Goal: Task Accomplishment & Management: Use online tool/utility

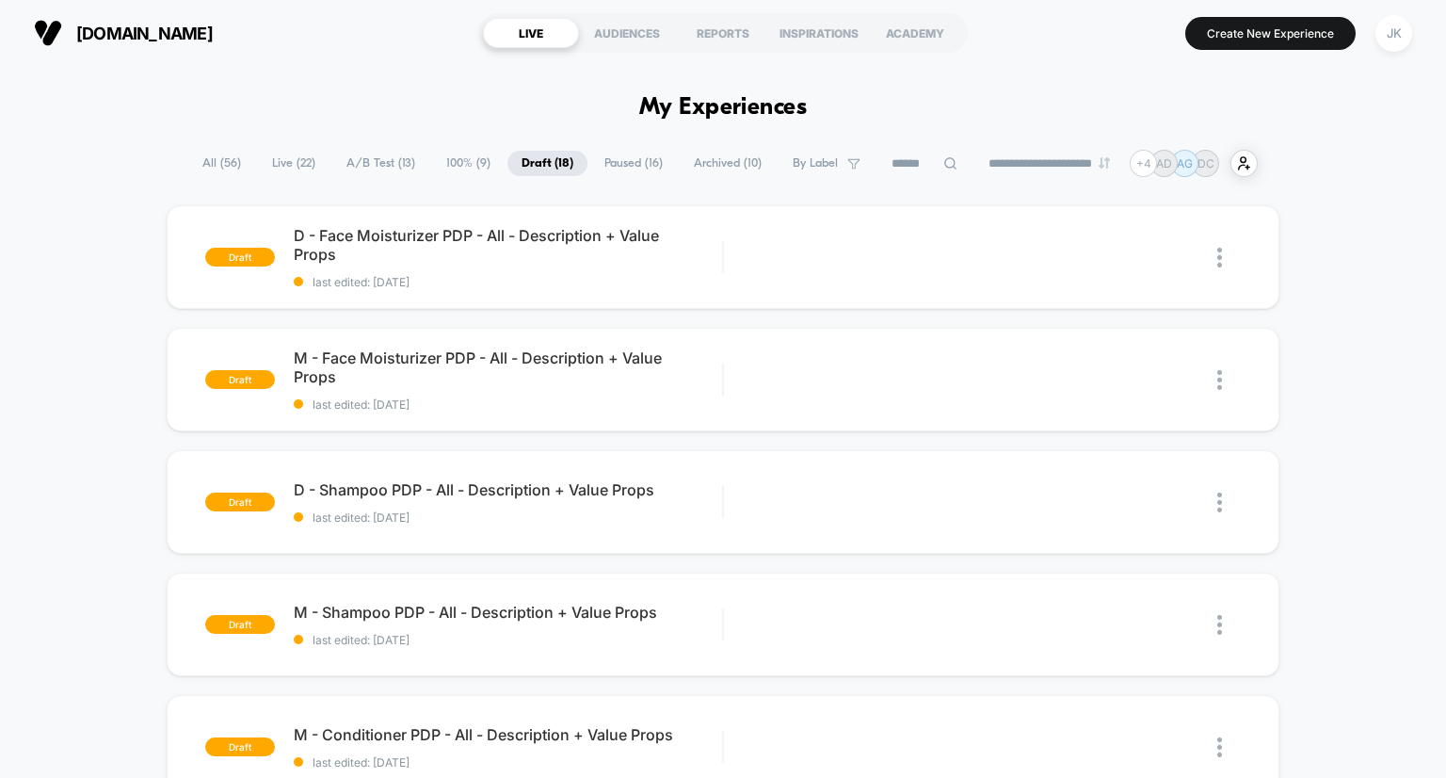
click at [459, 163] on span "100% ( 9 )" at bounding box center [468, 163] width 72 height 25
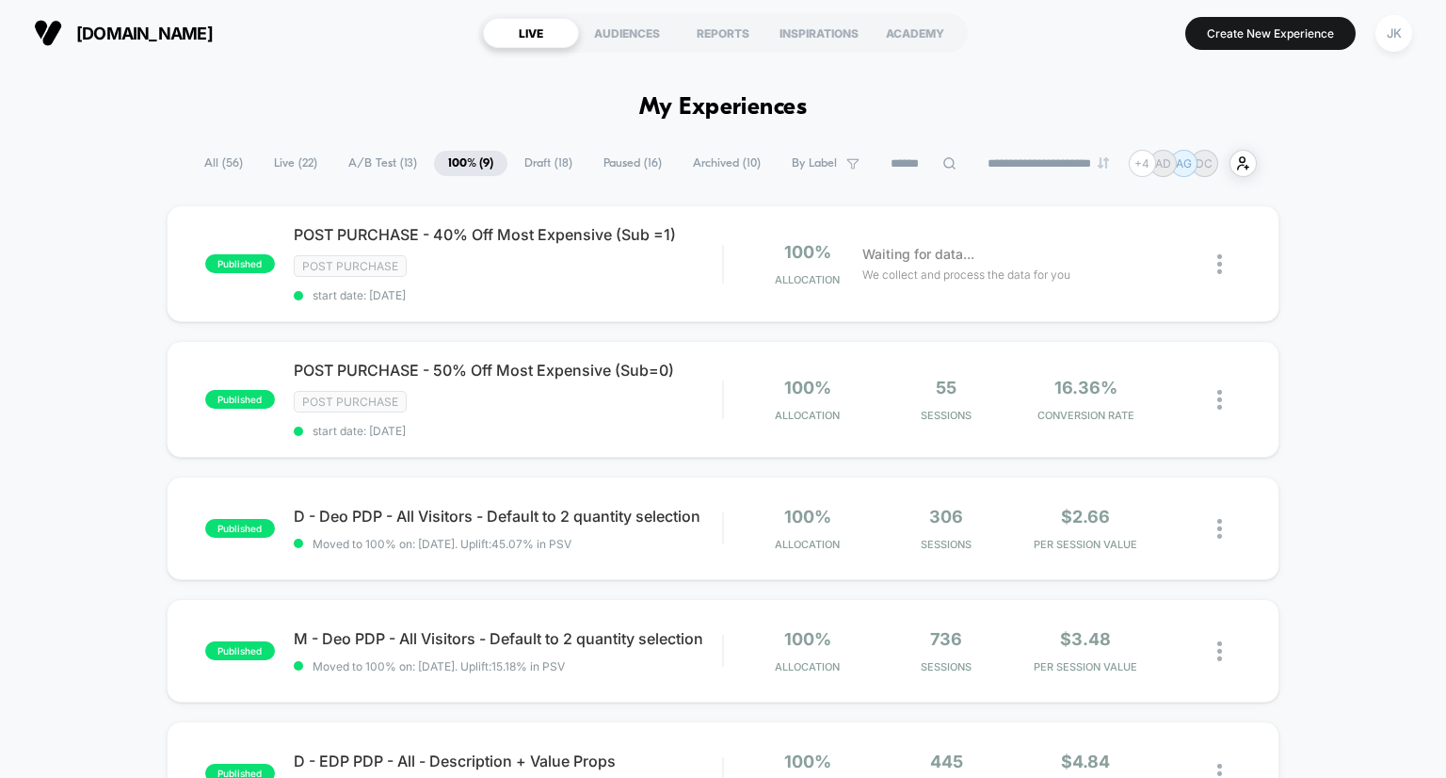
click at [365, 167] on span "A/B Test ( 13 )" at bounding box center [382, 163] width 97 height 25
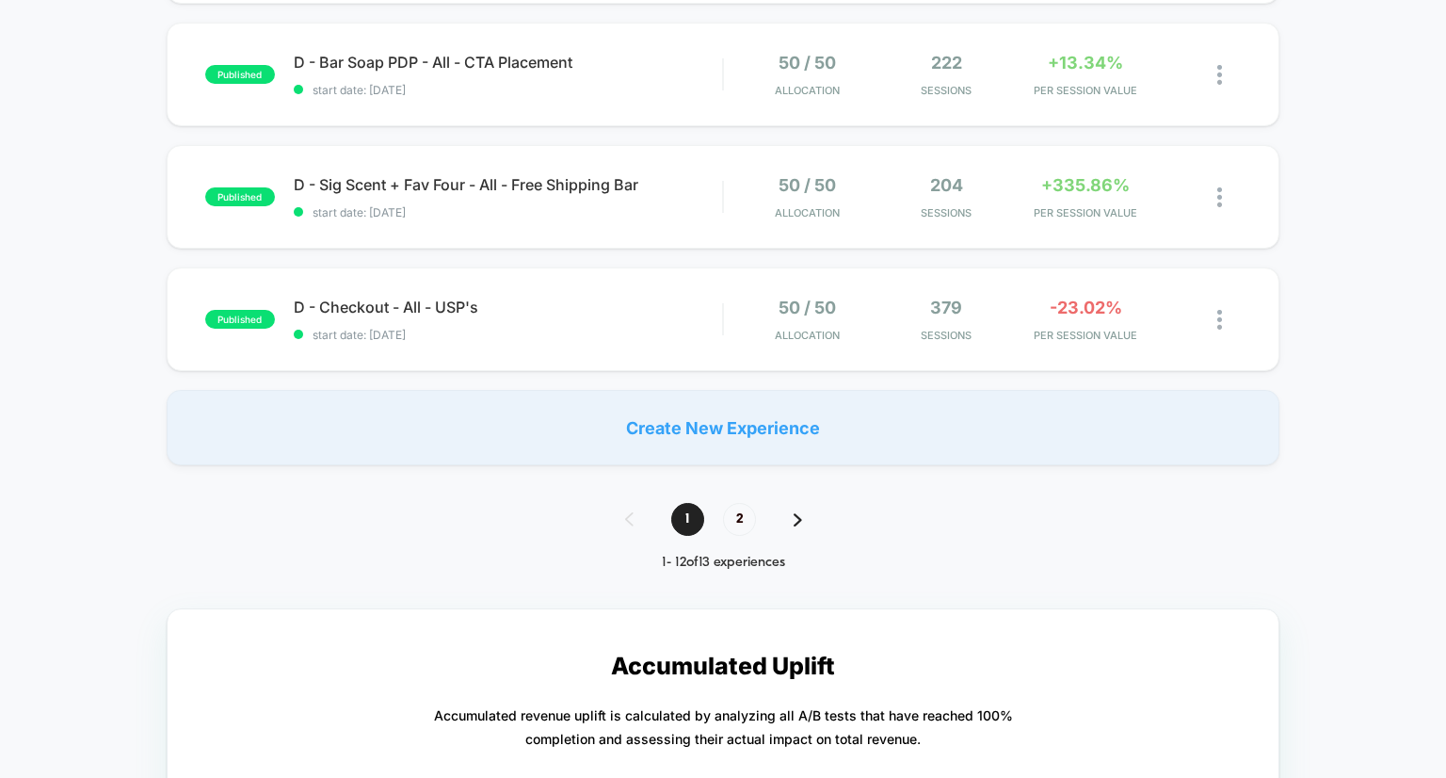
scroll to position [1201, 0]
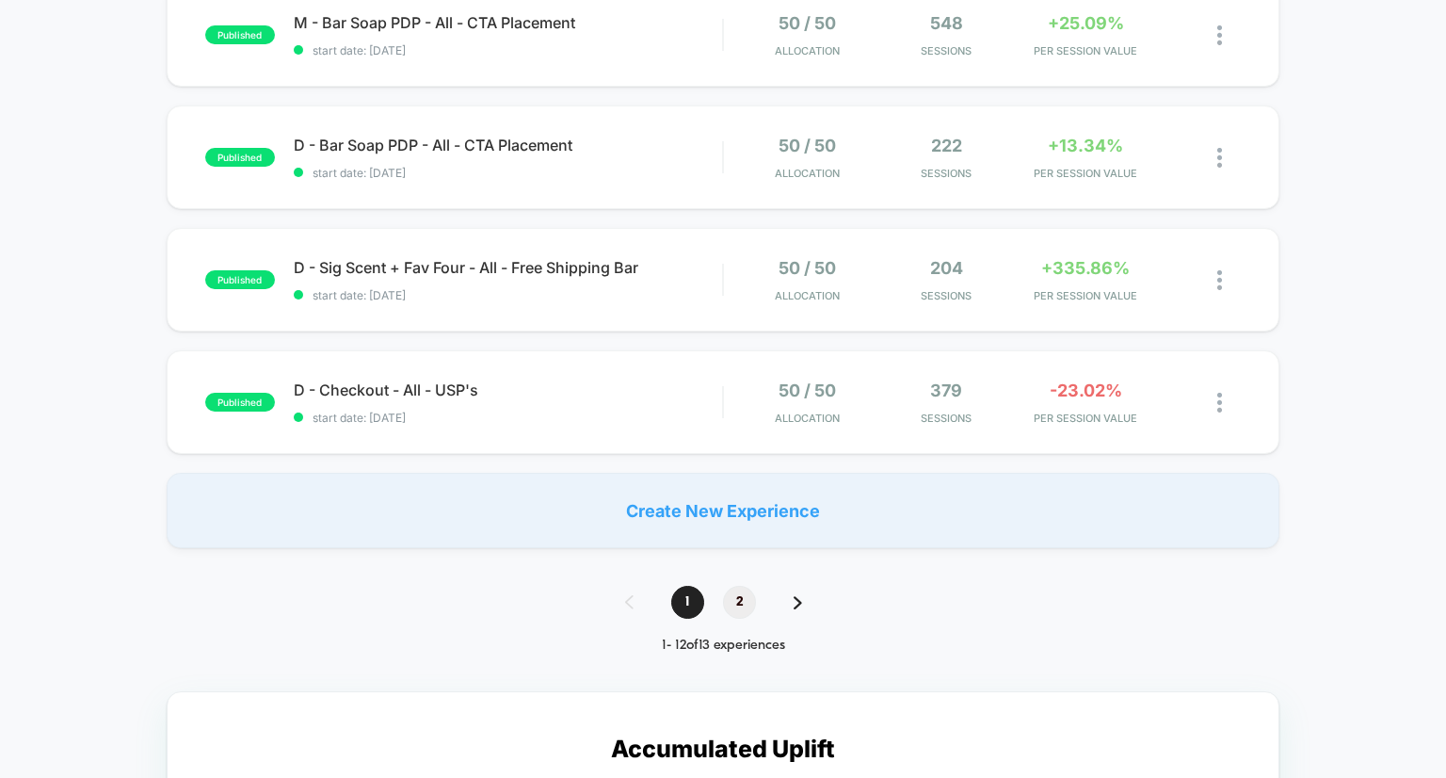
click at [738, 586] on span "2" at bounding box center [739, 602] width 33 height 33
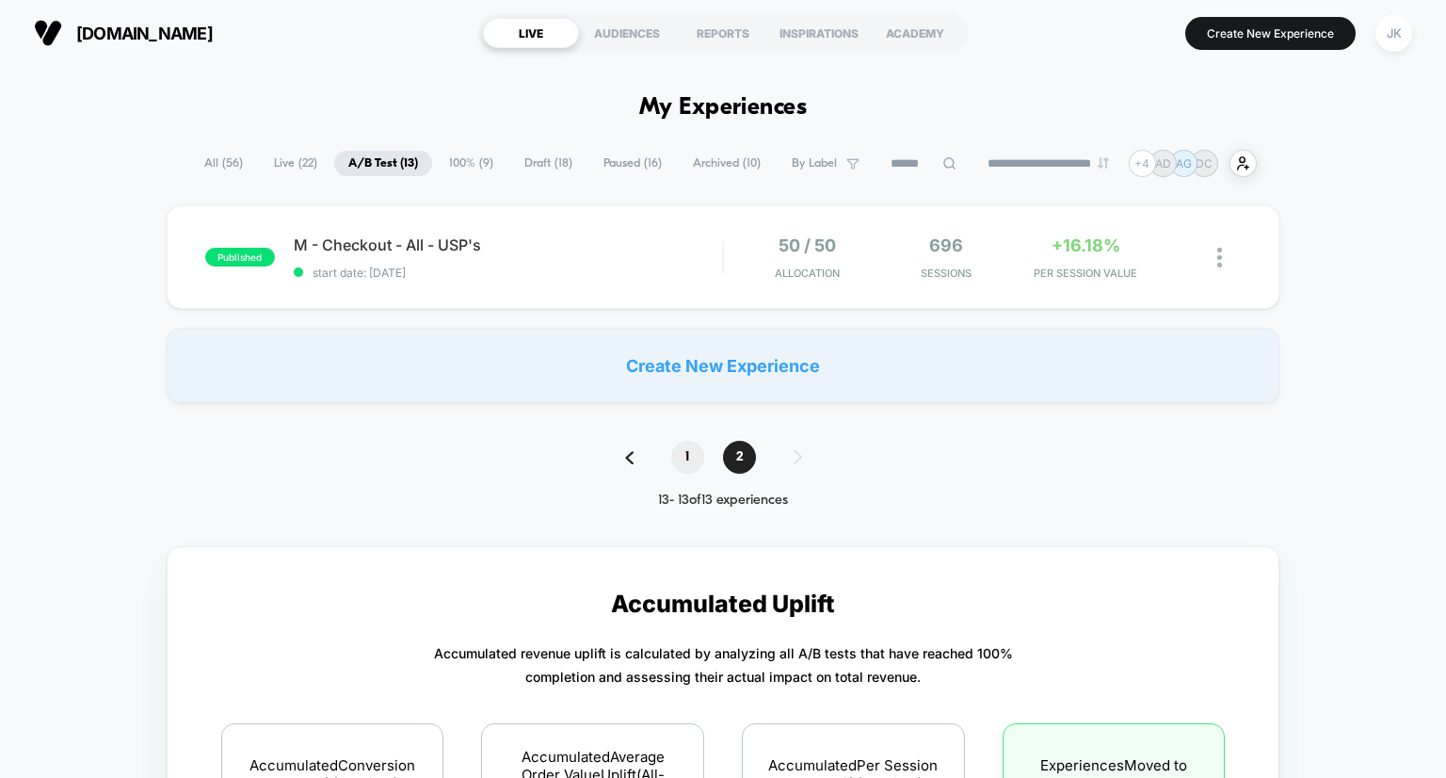
click at [693, 465] on span "1" at bounding box center [687, 457] width 33 height 33
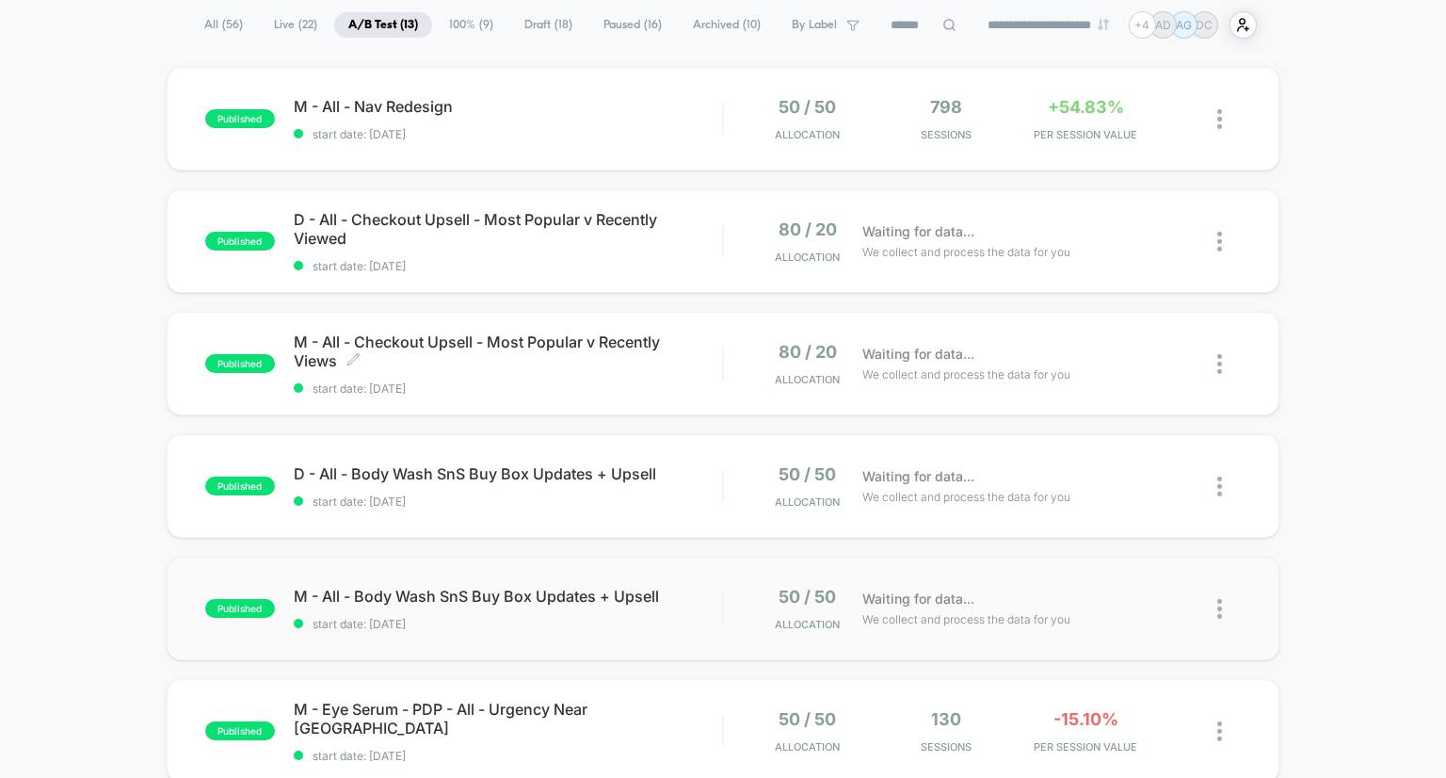
scroll to position [9, 0]
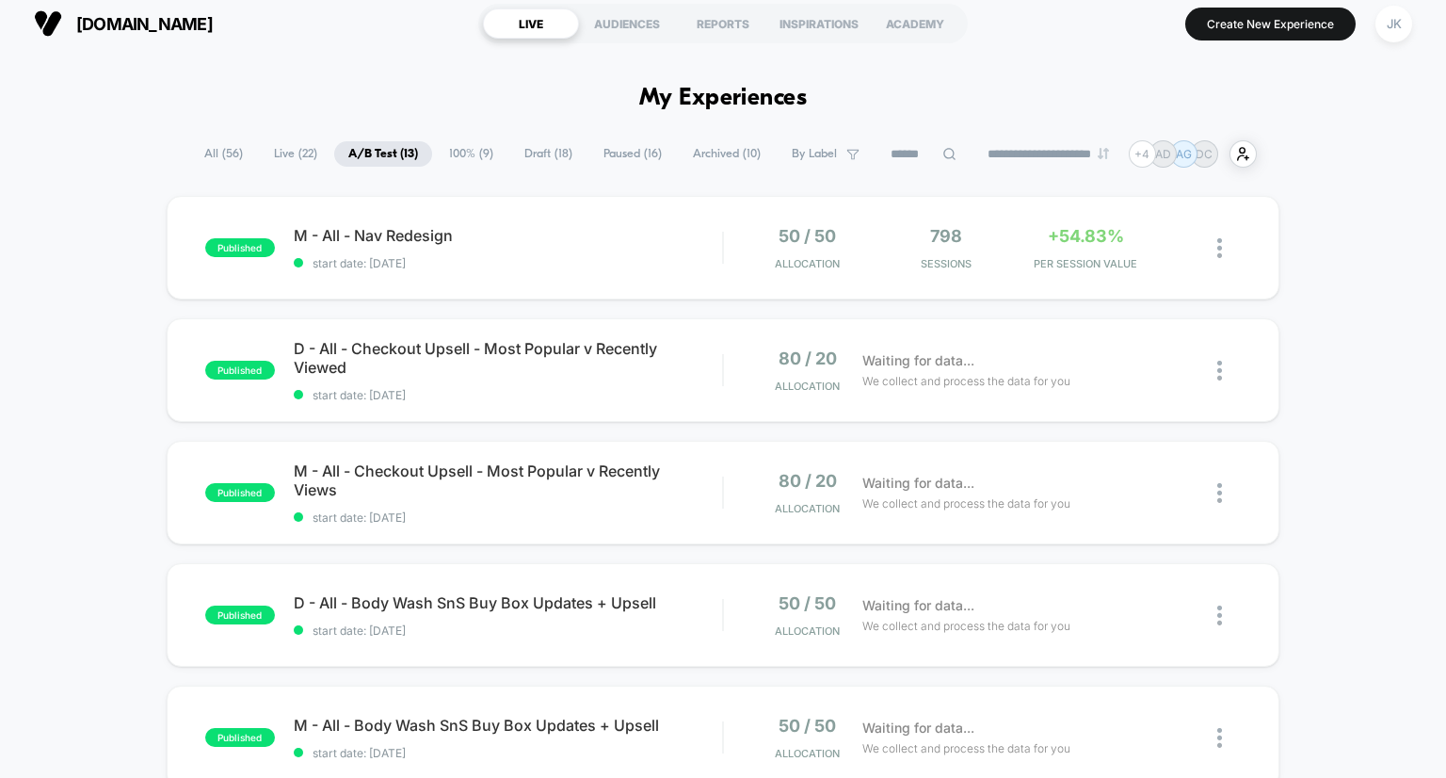
click at [459, 152] on span "100% ( 9 )" at bounding box center [471, 153] width 72 height 25
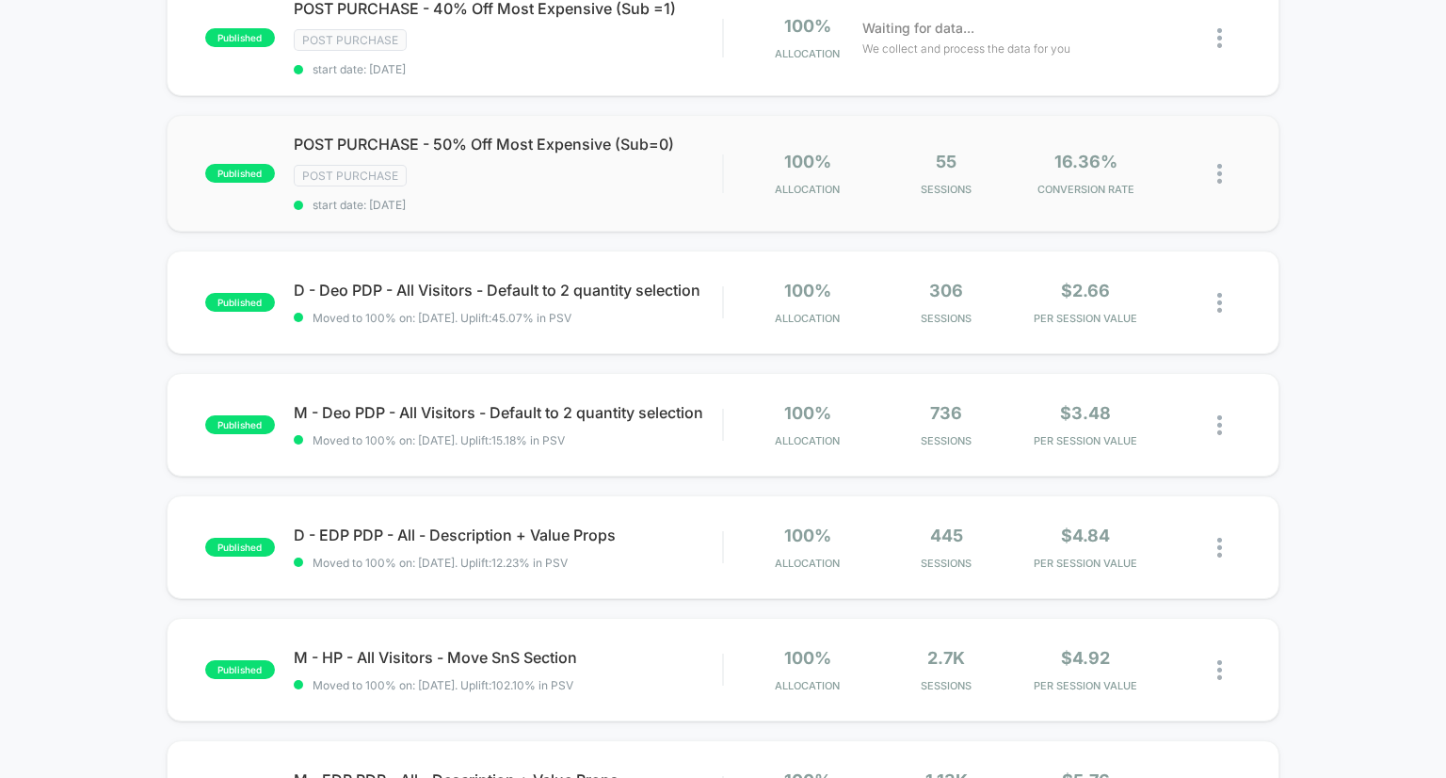
scroll to position [228, 0]
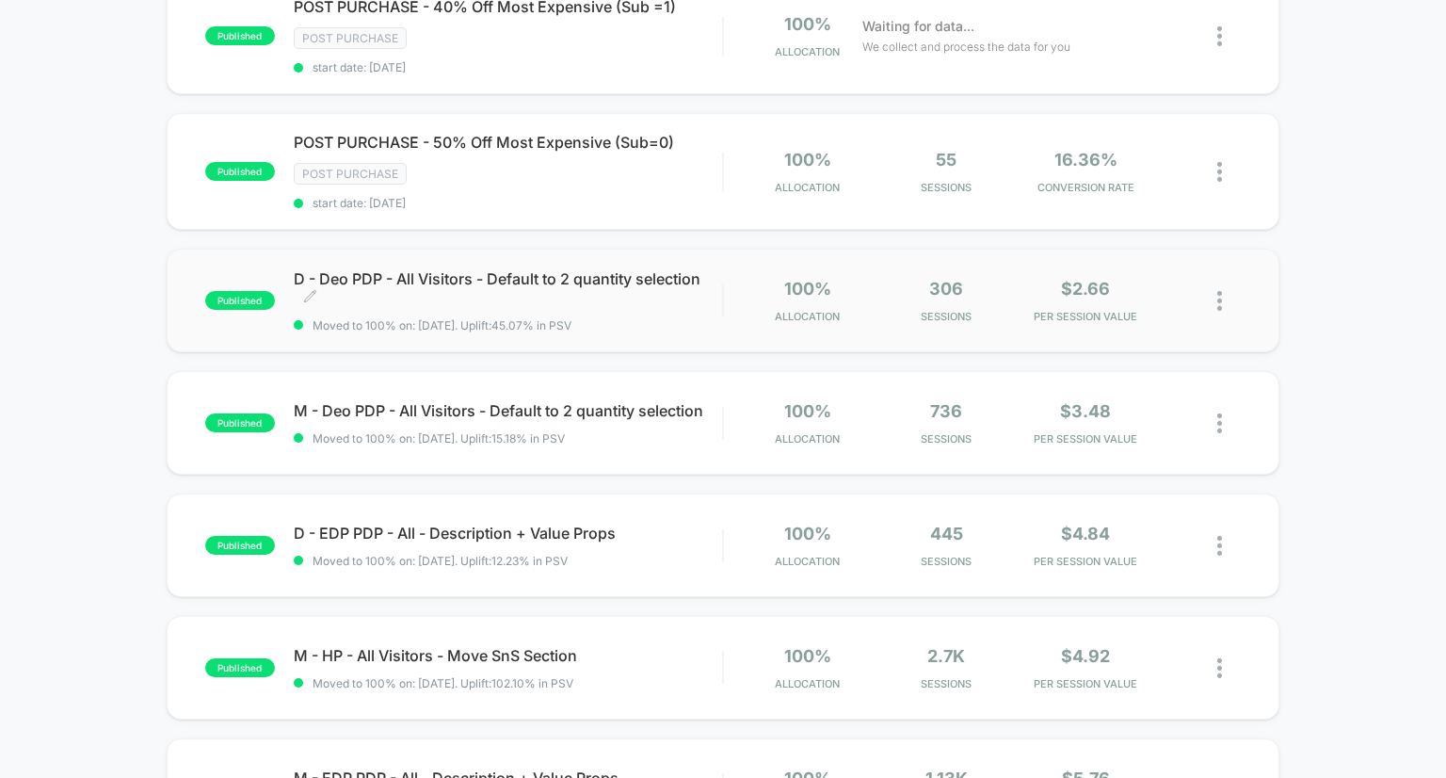
click at [505, 272] on span "D - Deo PDP - All Visitors - Default to 2 quantity selection Click to edit expe…" at bounding box center [508, 288] width 429 height 38
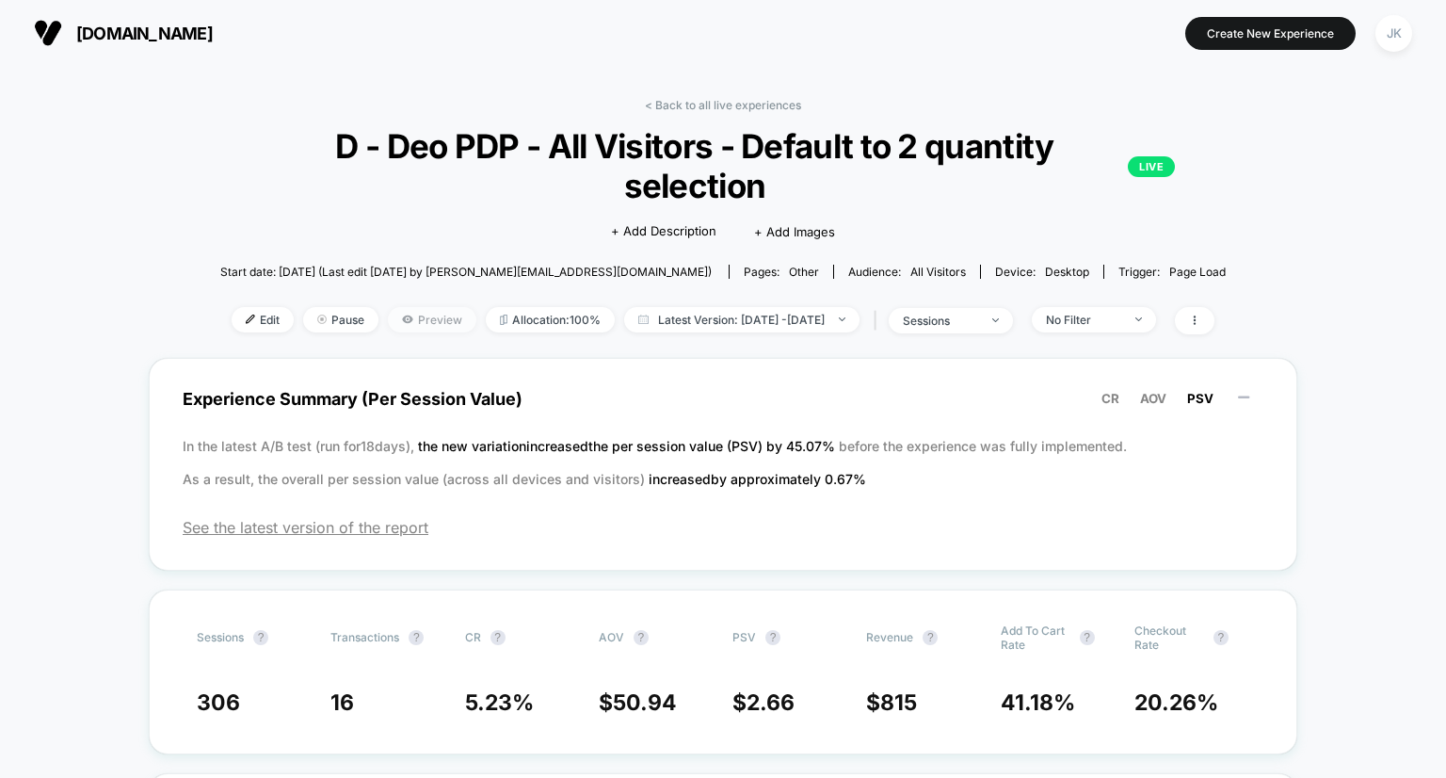
click at [395, 307] on span "Preview" at bounding box center [432, 319] width 89 height 25
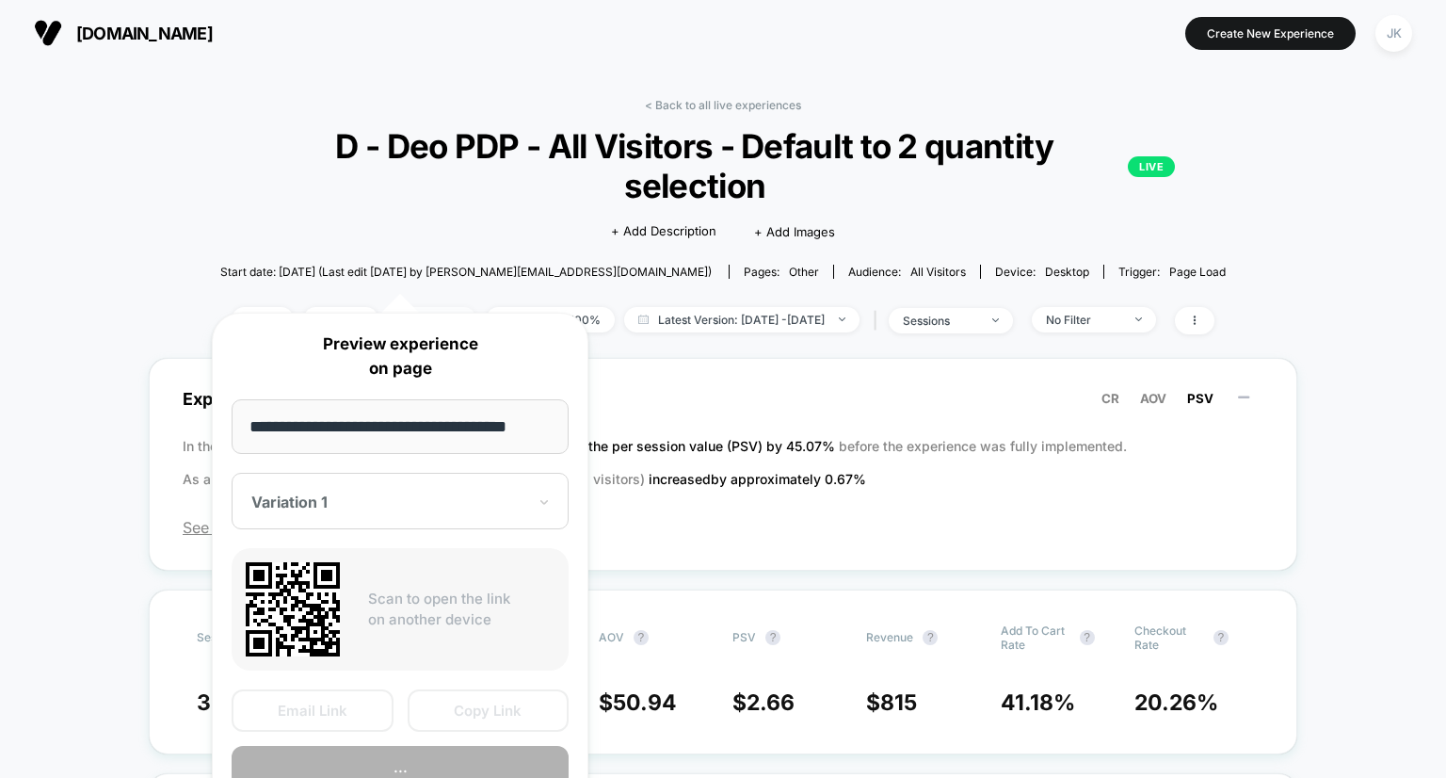
scroll to position [0, 7]
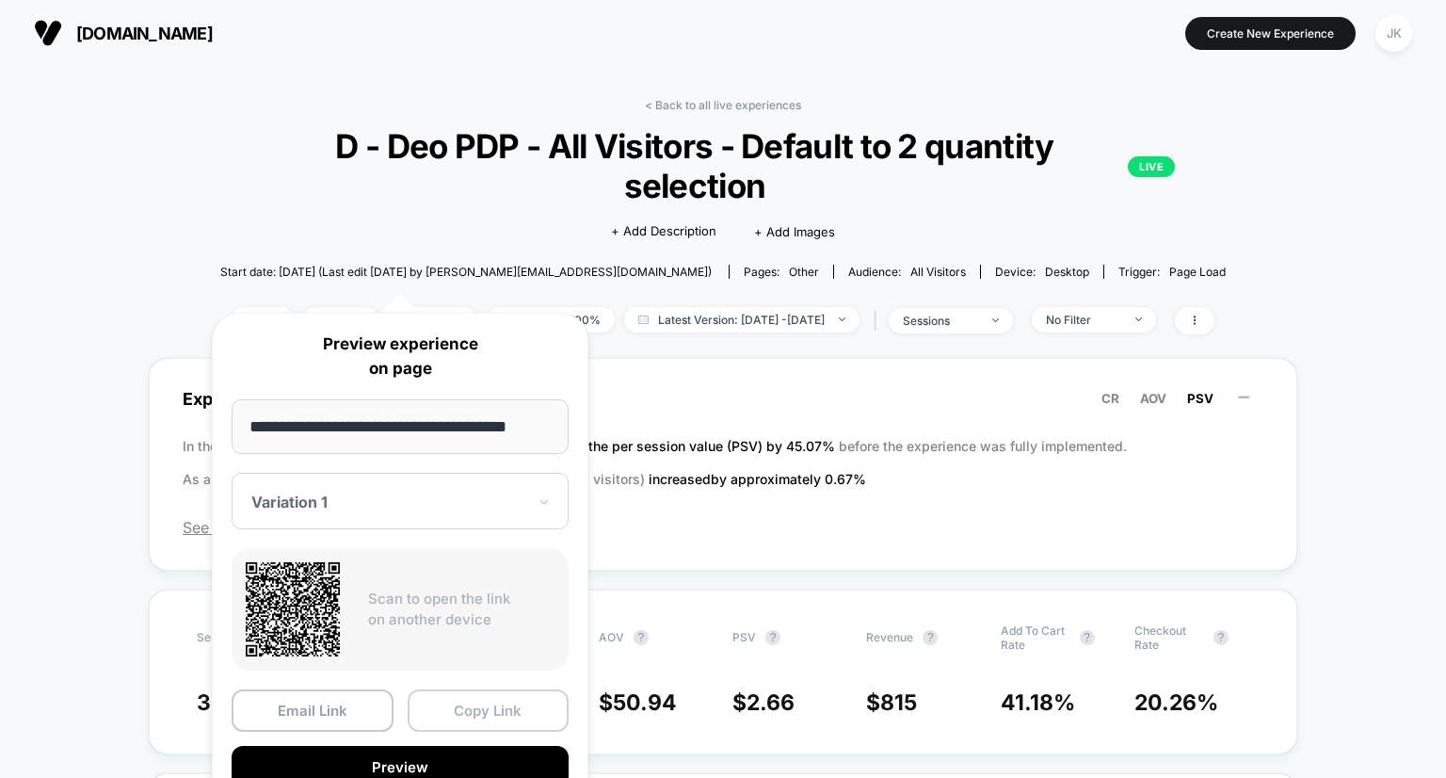
click at [476, 716] on button "Copy Link" at bounding box center [489, 710] width 162 height 42
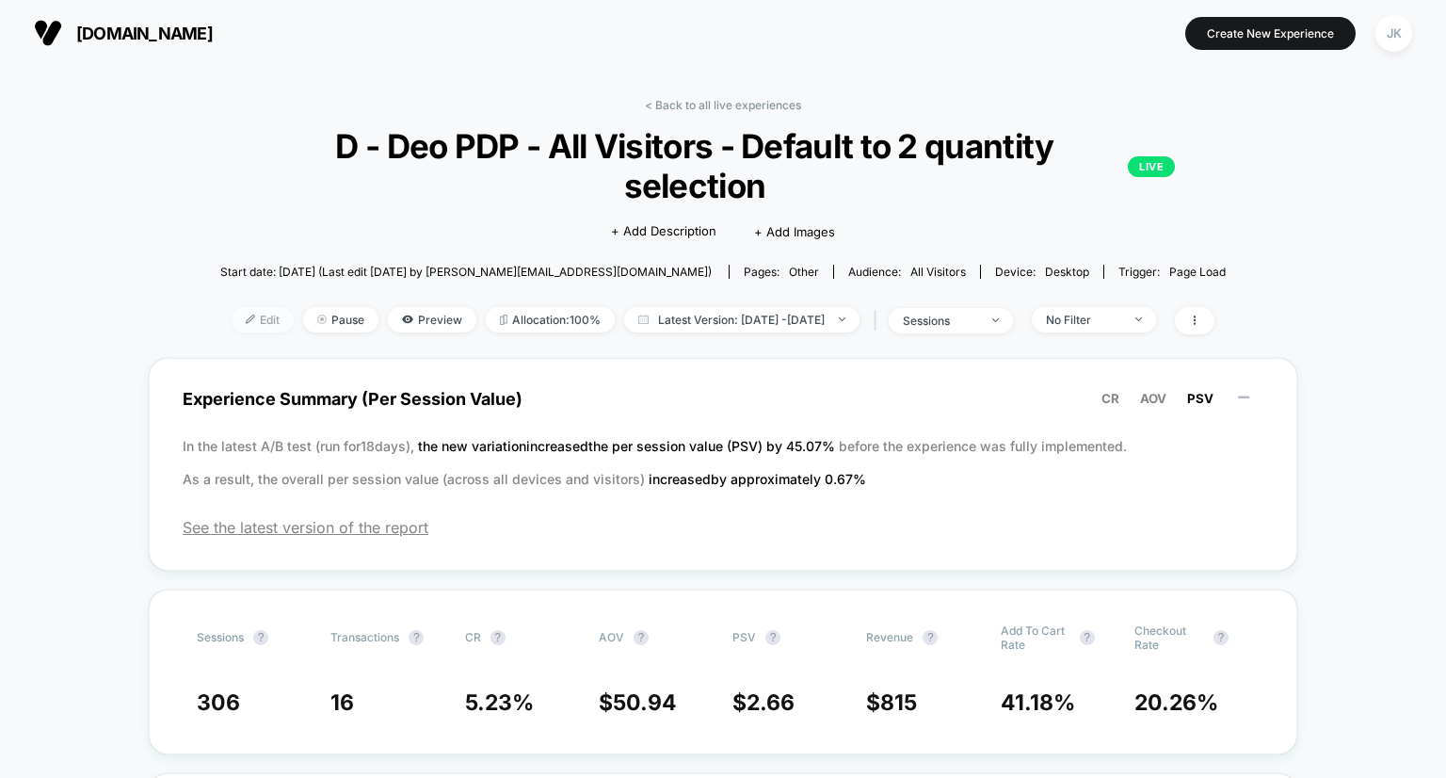
click at [233, 307] on span "Edit" at bounding box center [263, 319] width 62 height 25
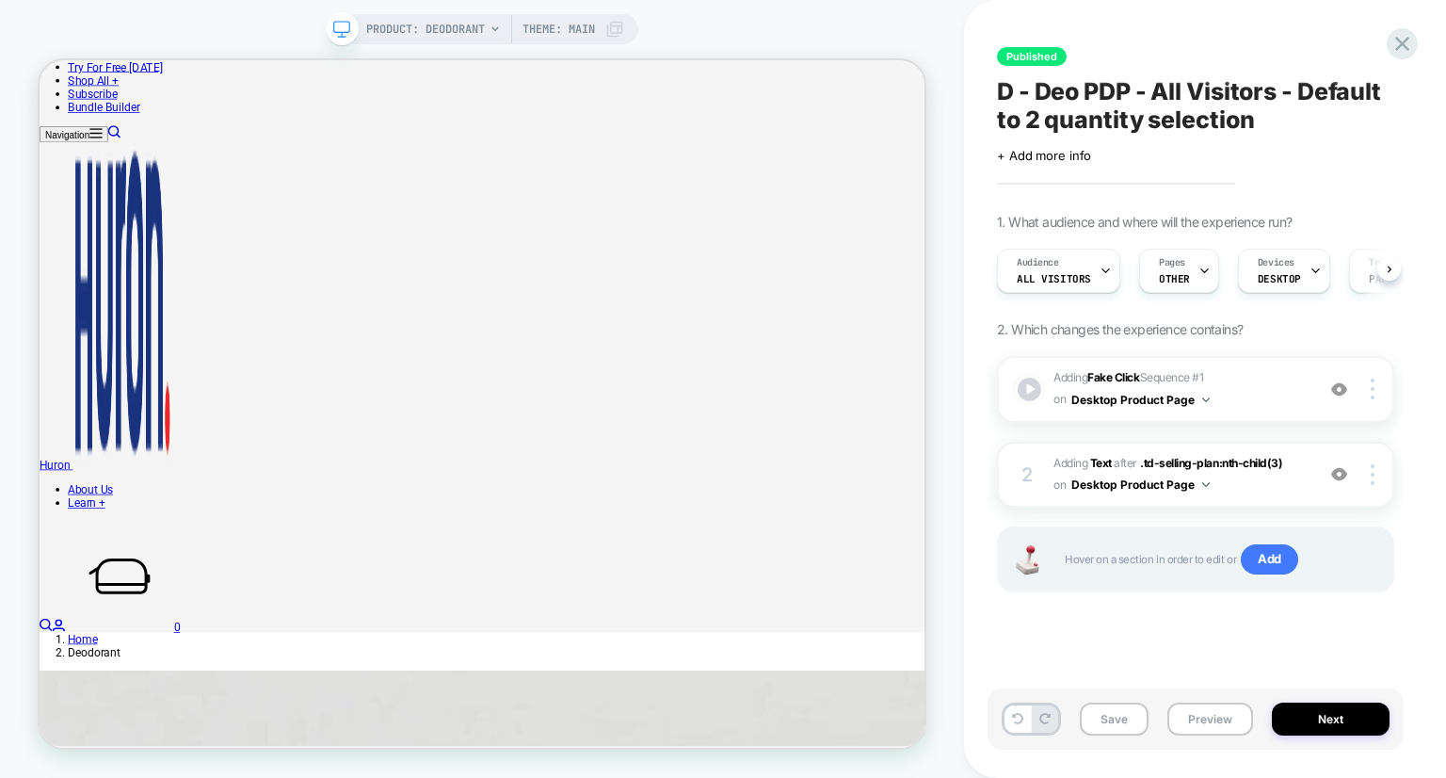
scroll to position [196, 0]
click at [1019, 391] on div at bounding box center [1029, 389] width 27 height 27
type input "*"
click at [1122, 716] on button "Save" at bounding box center [1114, 718] width 69 height 33
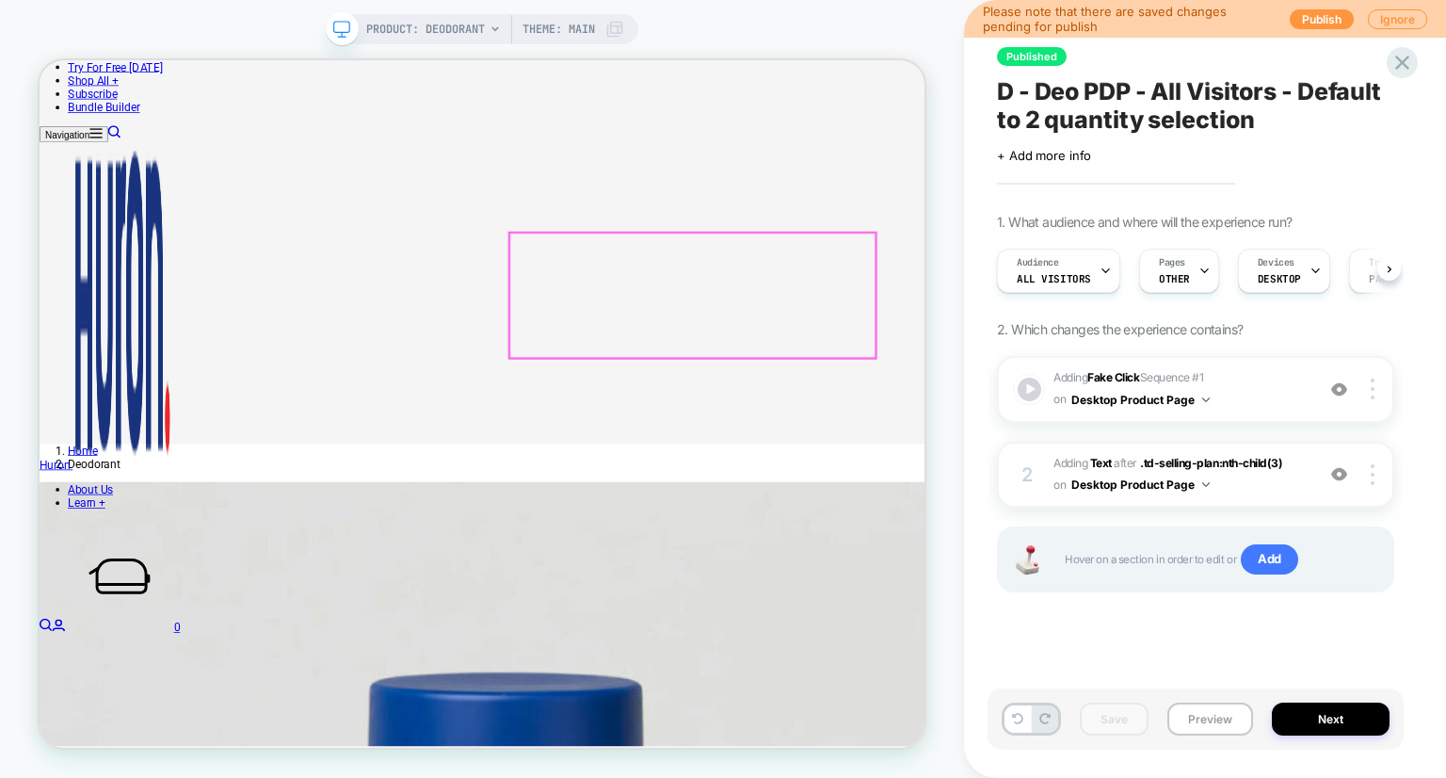
scroll to position [456, 0]
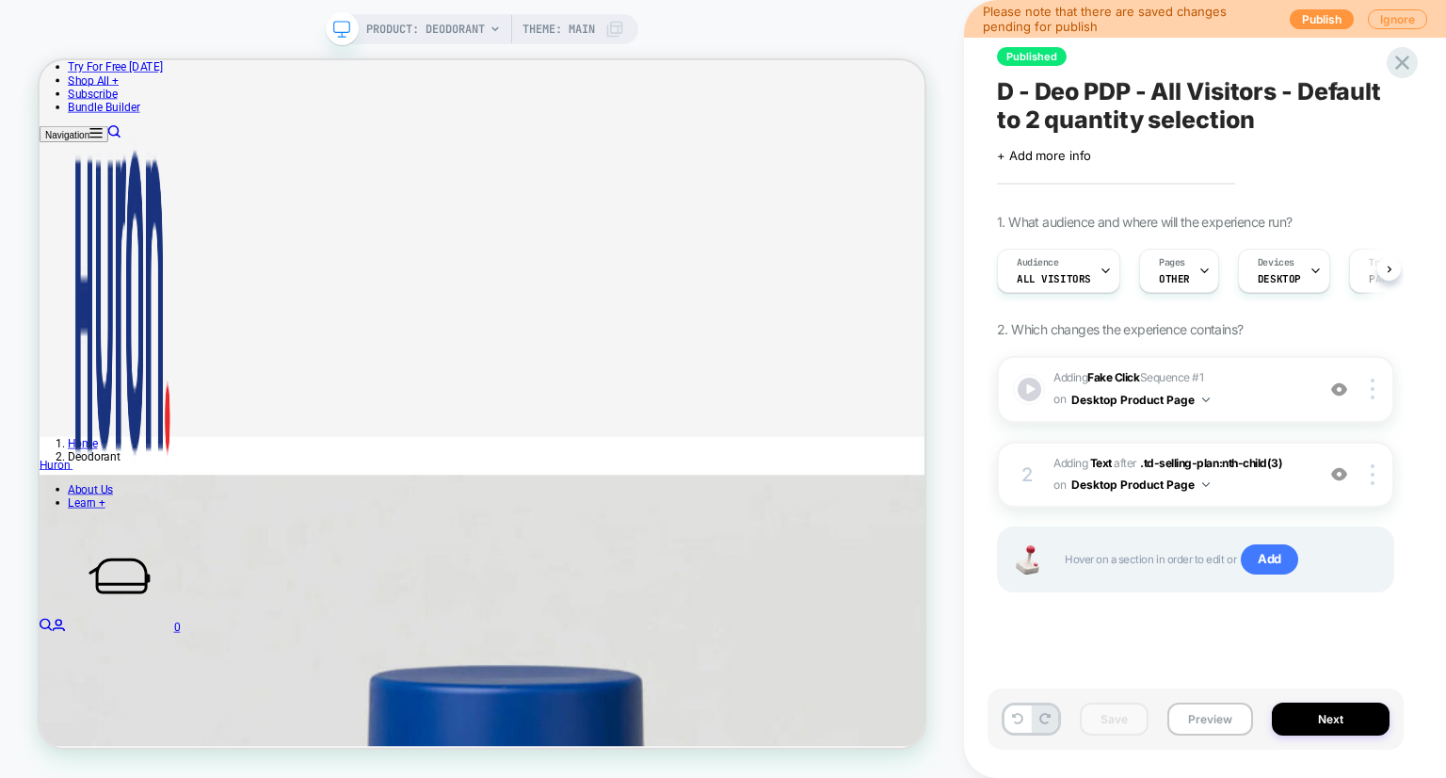
click at [1401, 79] on div "Published D - Deo PDP - All Visitors - Default to 2 quantity selection Click to…" at bounding box center [1196, 389] width 416 height 740
click at [1401, 73] on icon at bounding box center [1402, 62] width 25 height 25
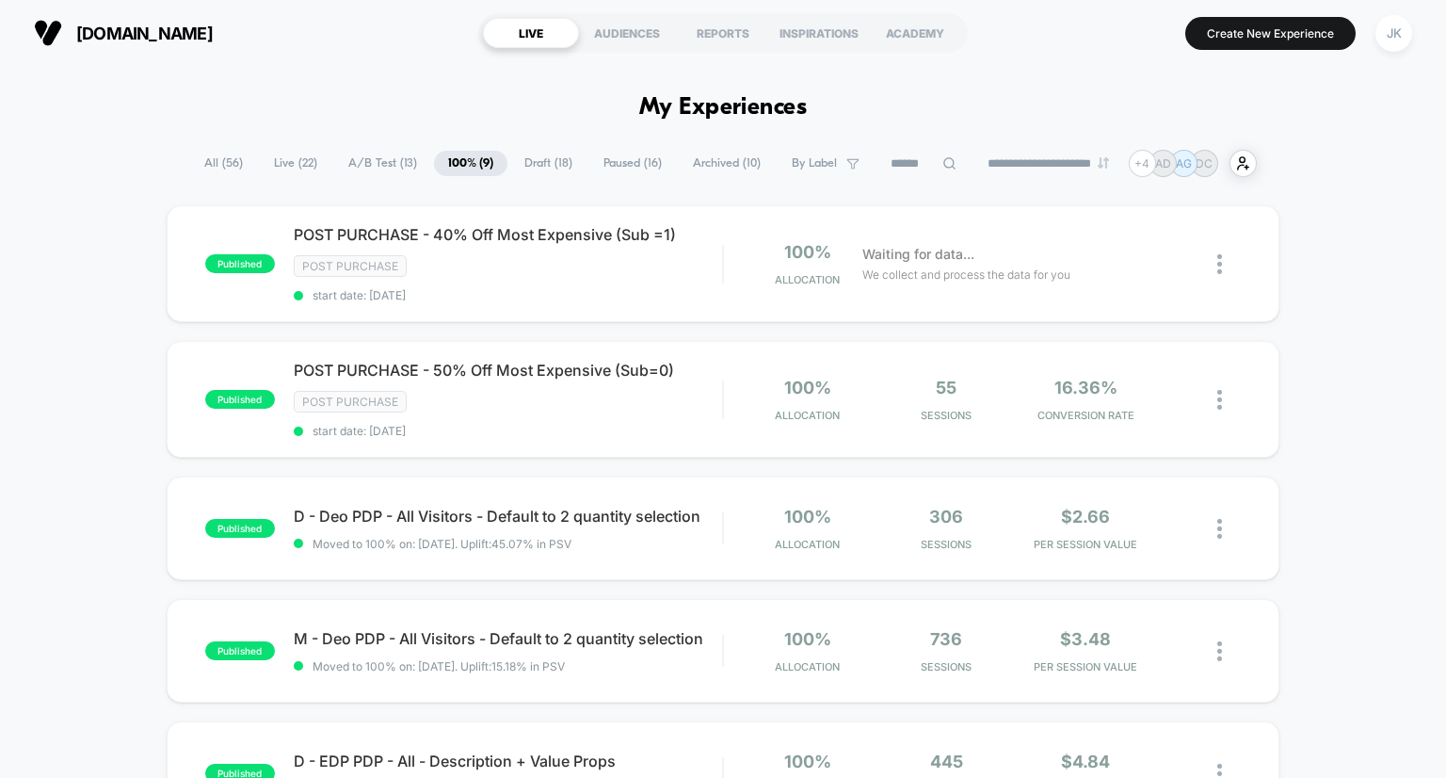
click at [548, 152] on span "Draft ( 18 )" at bounding box center [548, 163] width 76 height 25
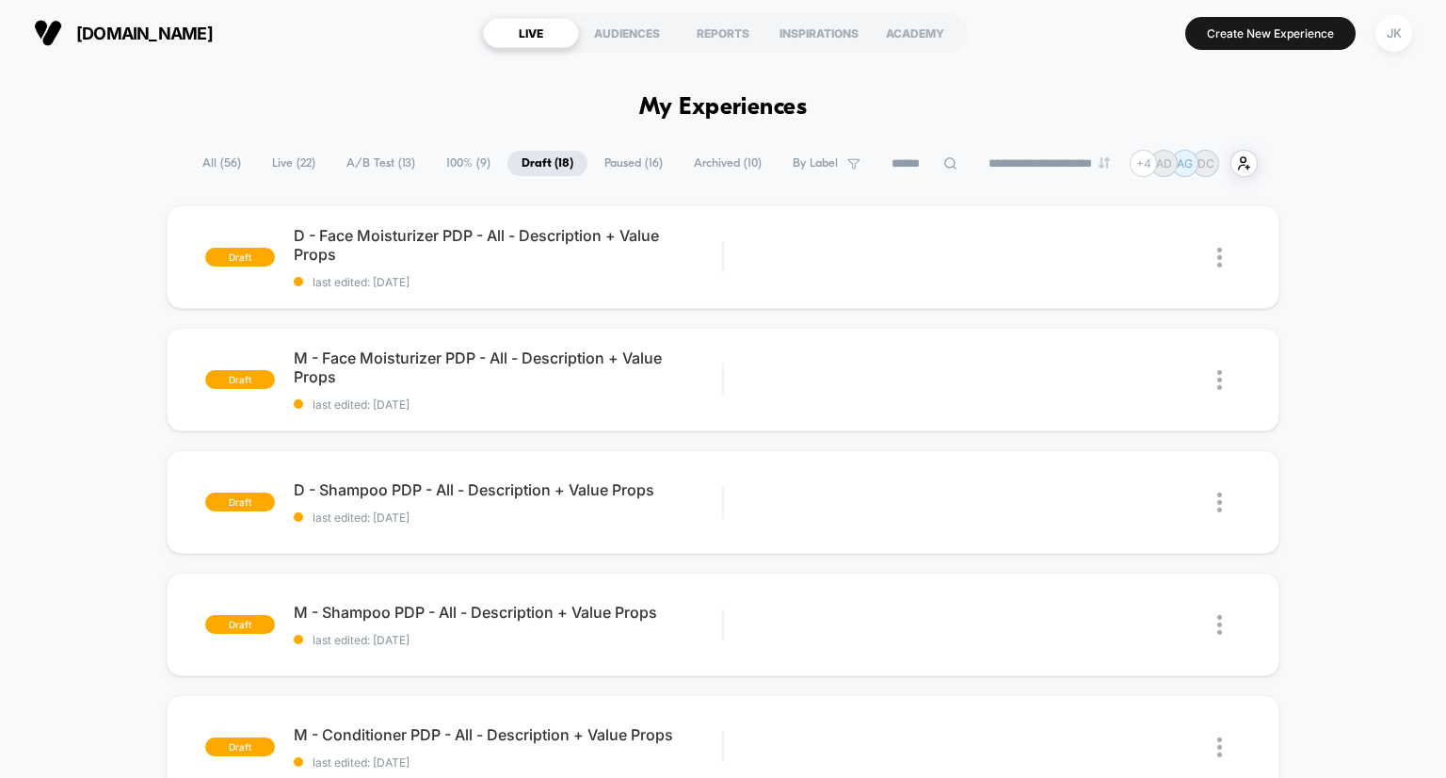
click at [457, 160] on span "100% ( 9 )" at bounding box center [468, 163] width 72 height 25
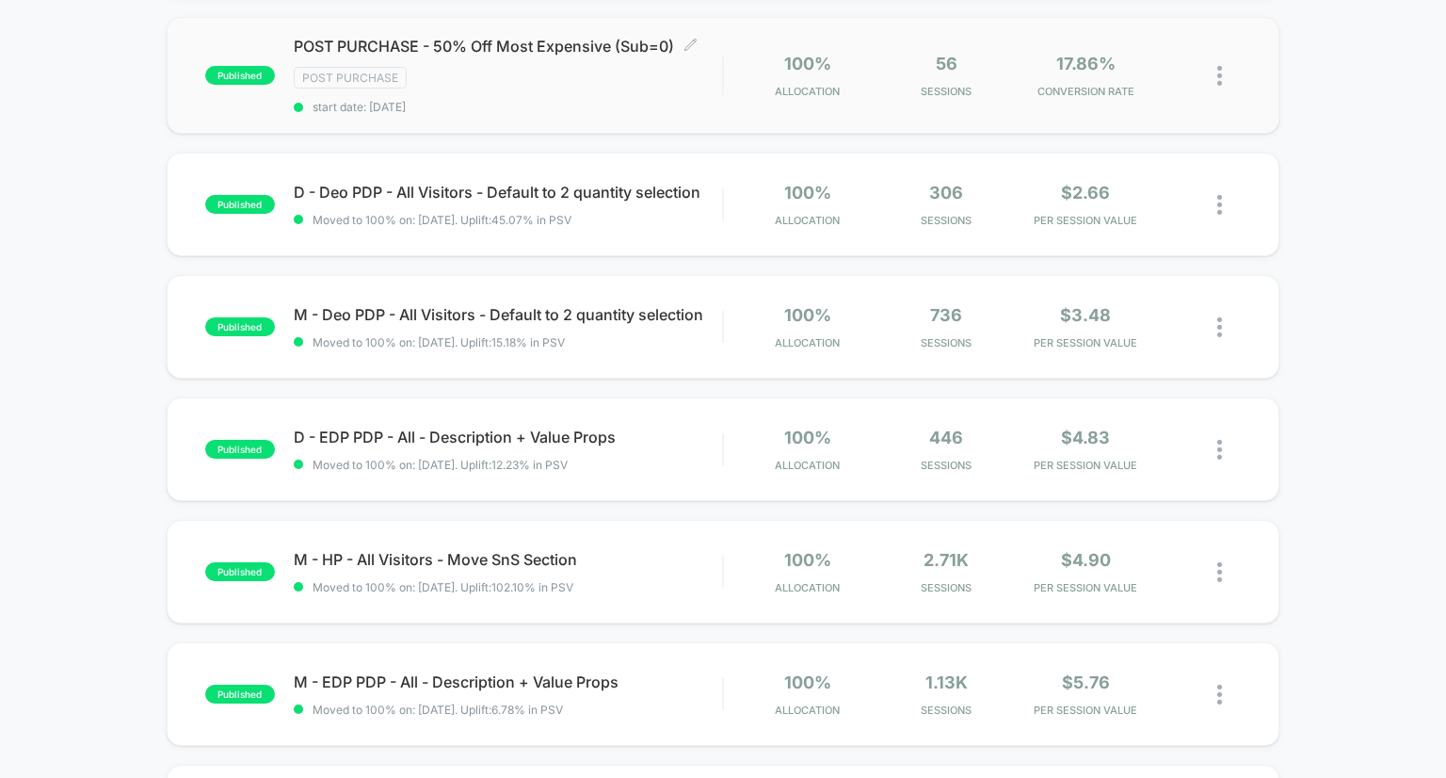
scroll to position [324, 0]
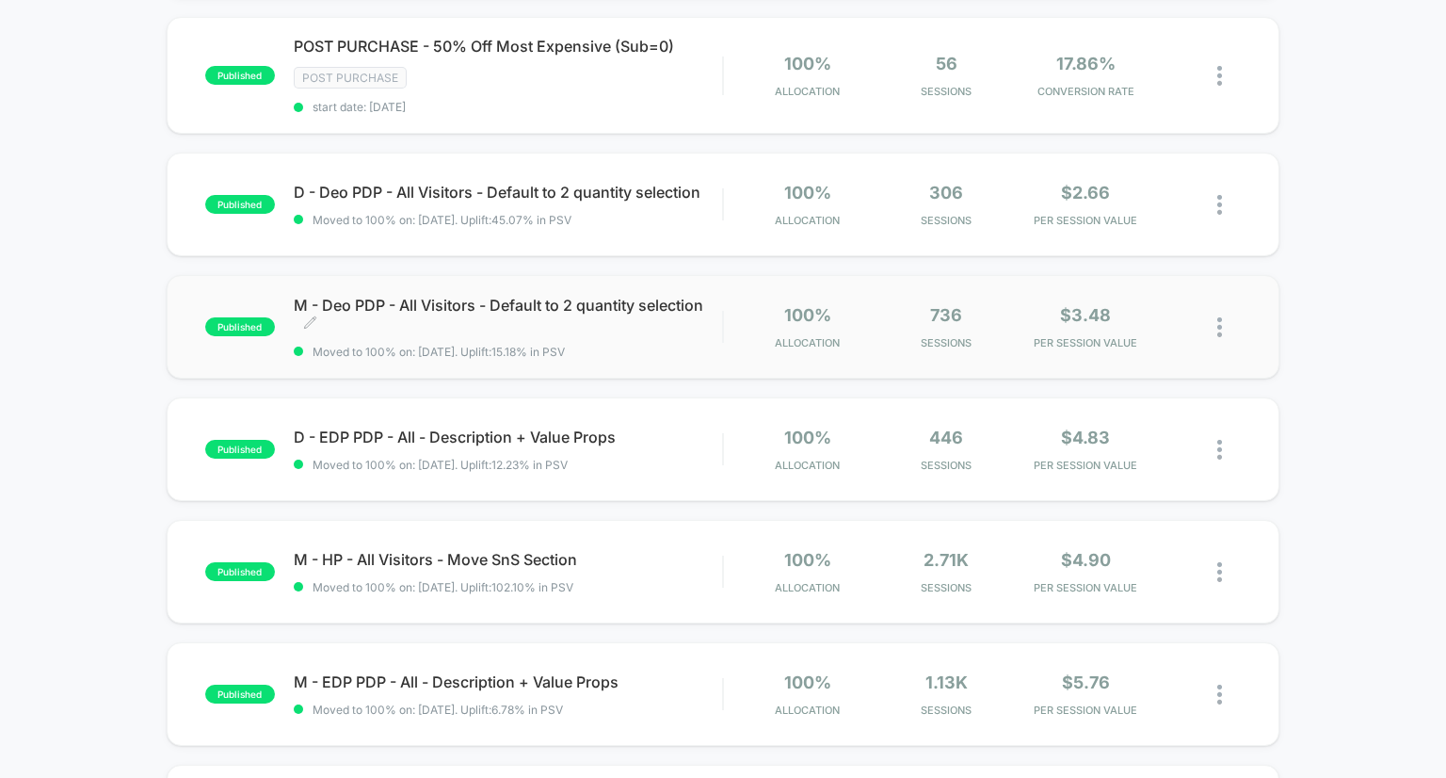
click at [476, 299] on span "M - Deo PDP - All Visitors - Default to 2 quantity selection Click to edit expe…" at bounding box center [508, 315] width 429 height 38
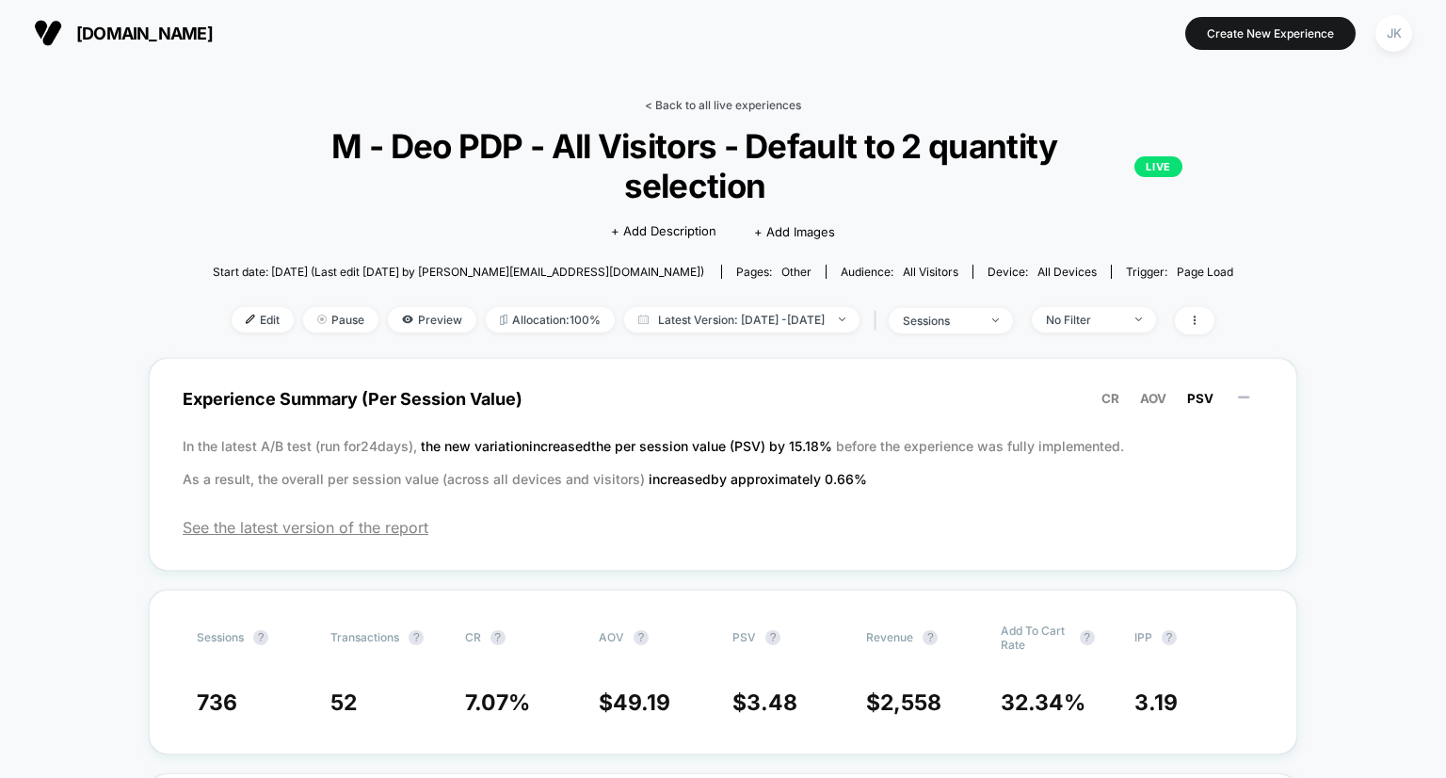
click at [688, 110] on link "< Back to all live experiences" at bounding box center [723, 105] width 156 height 14
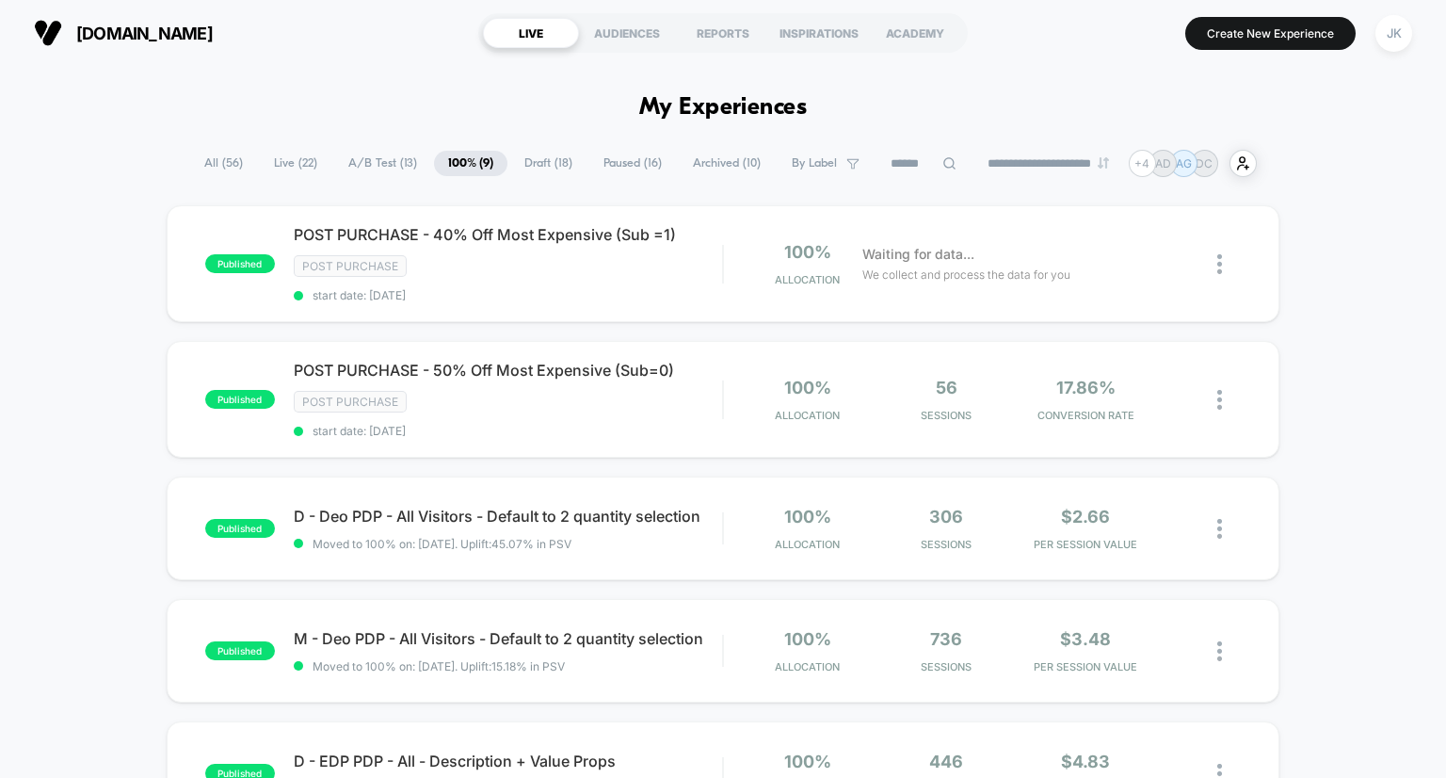
click at [544, 153] on span "Draft ( 18 )" at bounding box center [548, 163] width 76 height 25
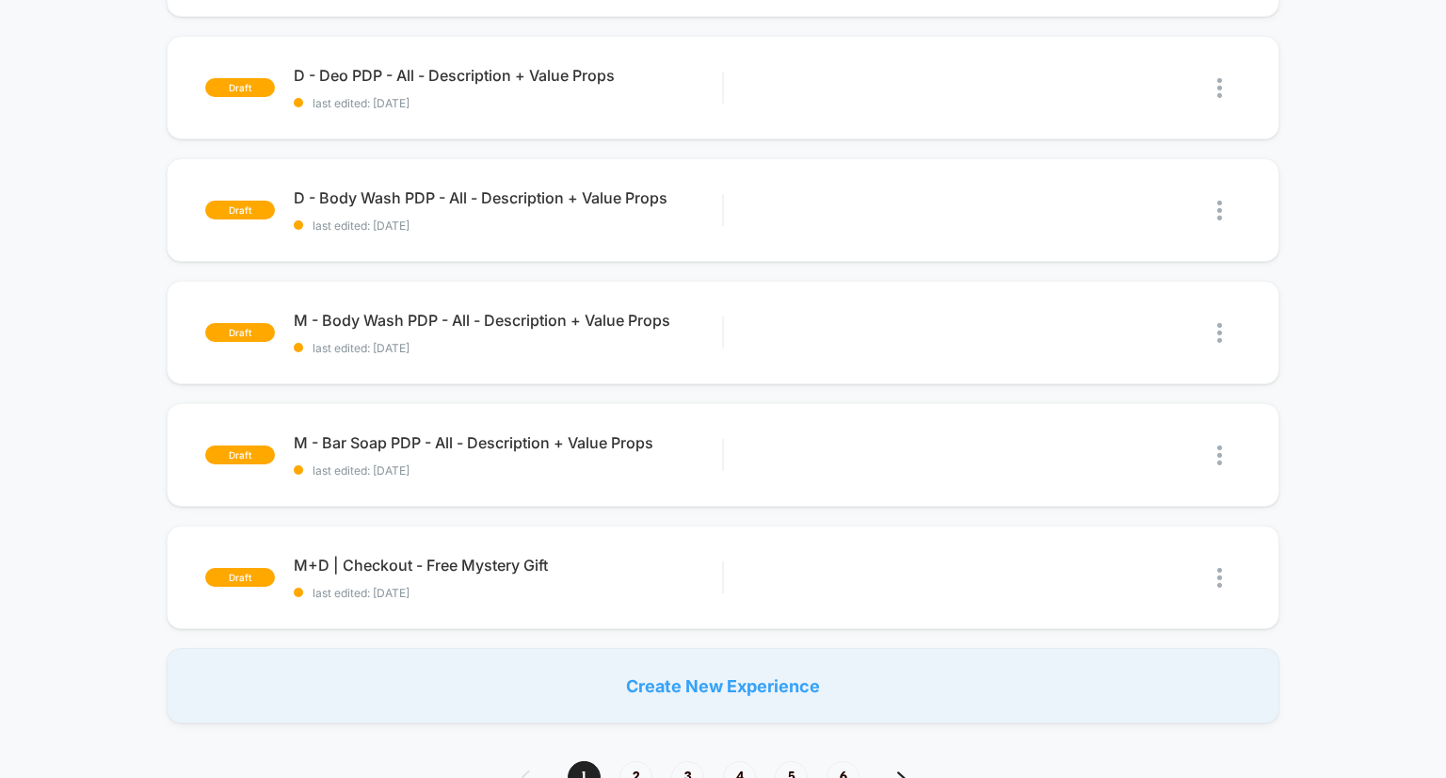
scroll to position [1110, 0]
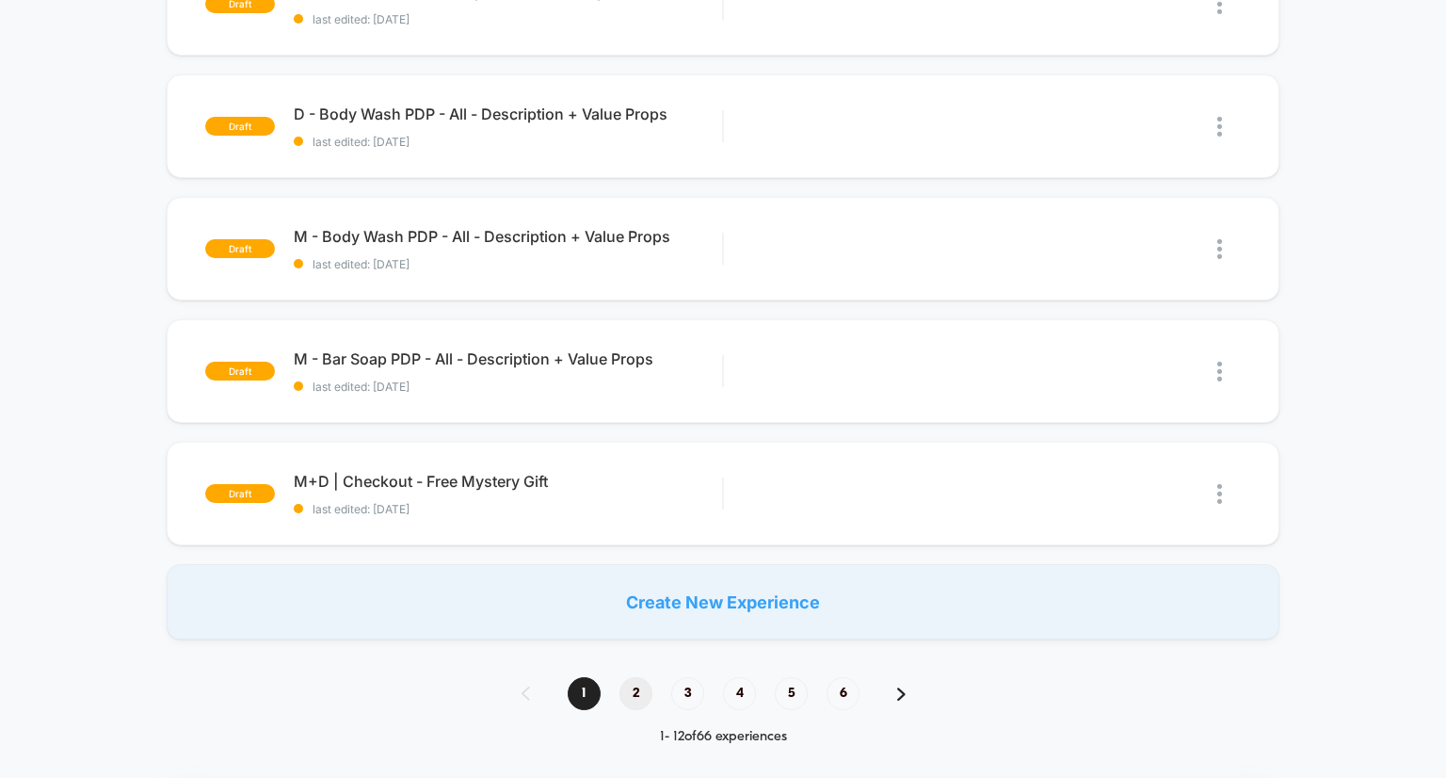
click at [635, 698] on span "2" at bounding box center [636, 693] width 33 height 33
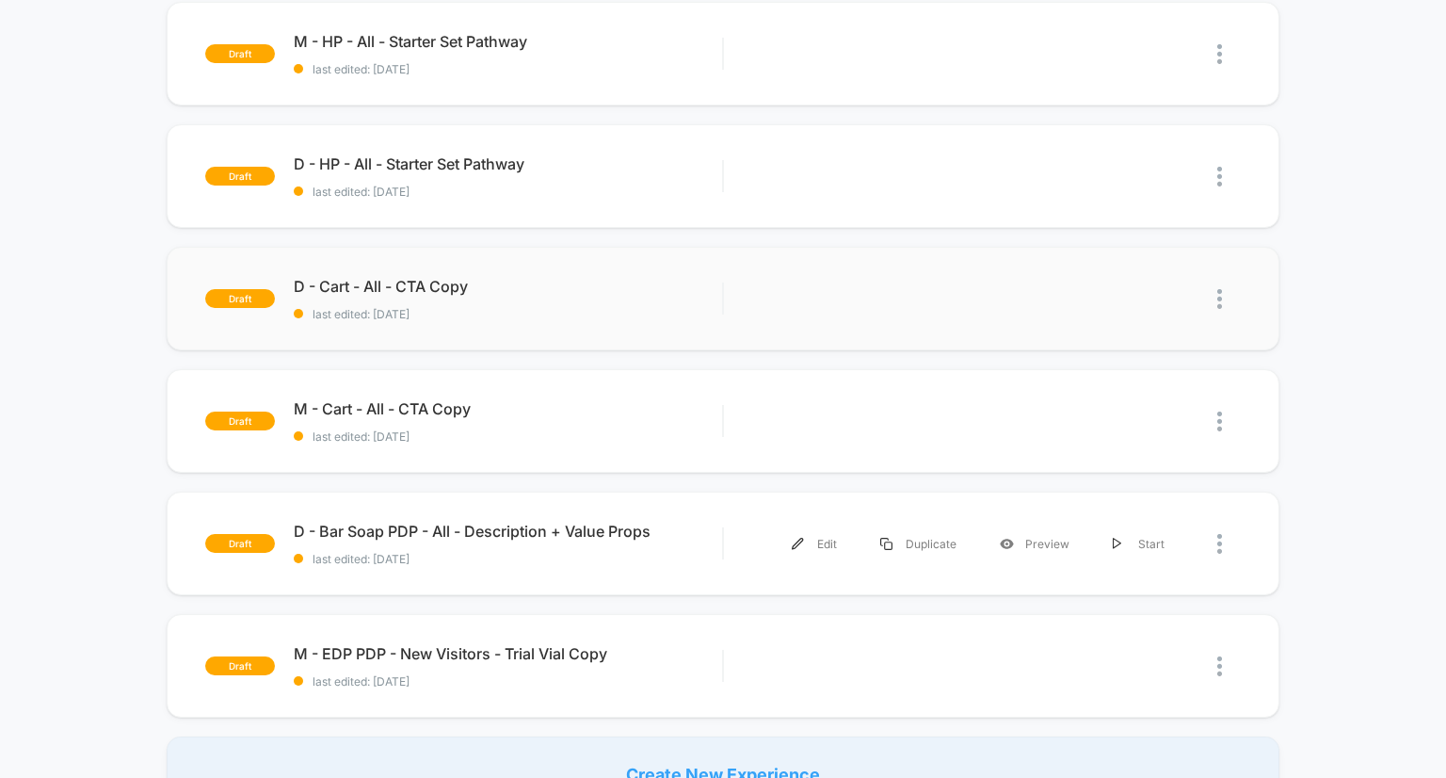
scroll to position [252, 0]
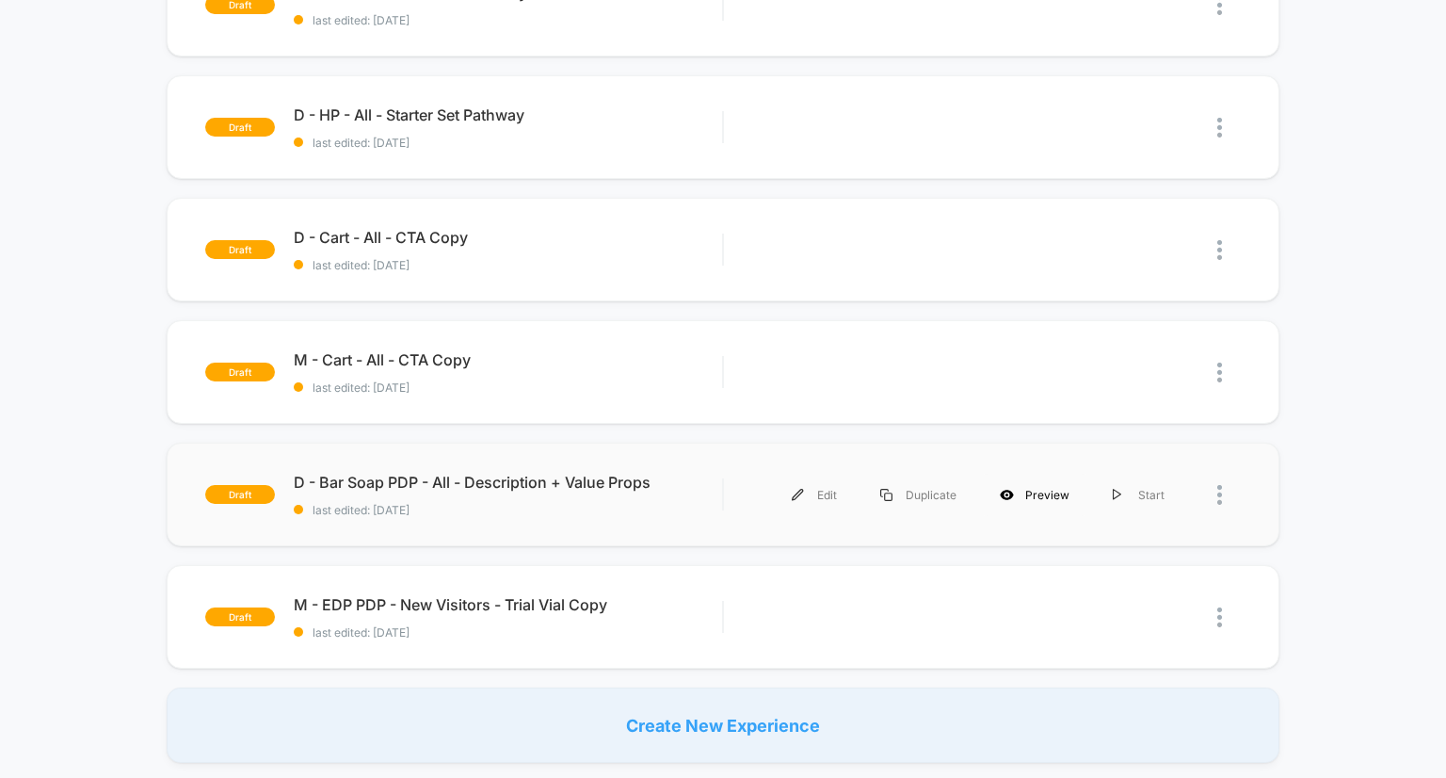
click at [1025, 492] on div "Preview" at bounding box center [1034, 495] width 113 height 42
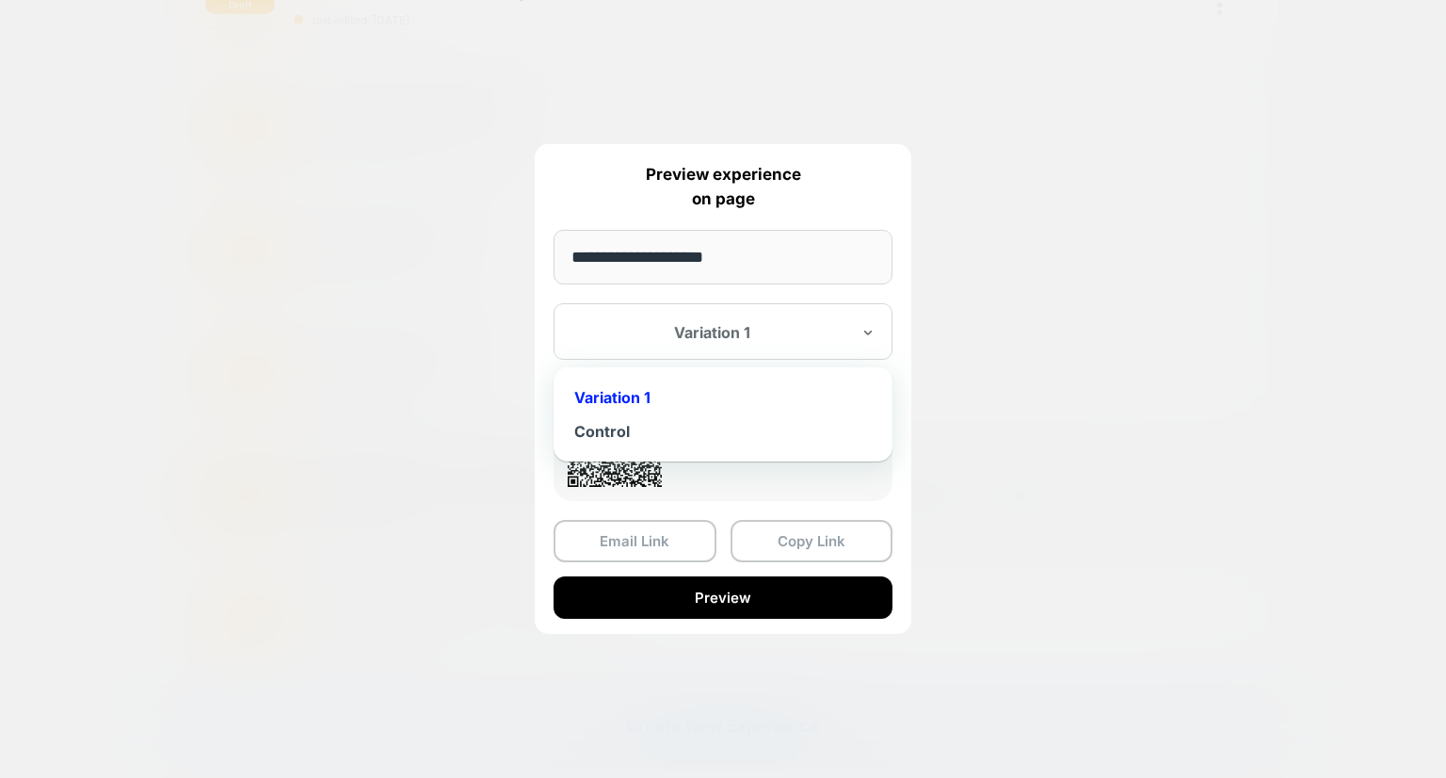
click at [780, 332] on div at bounding box center [711, 332] width 277 height 19
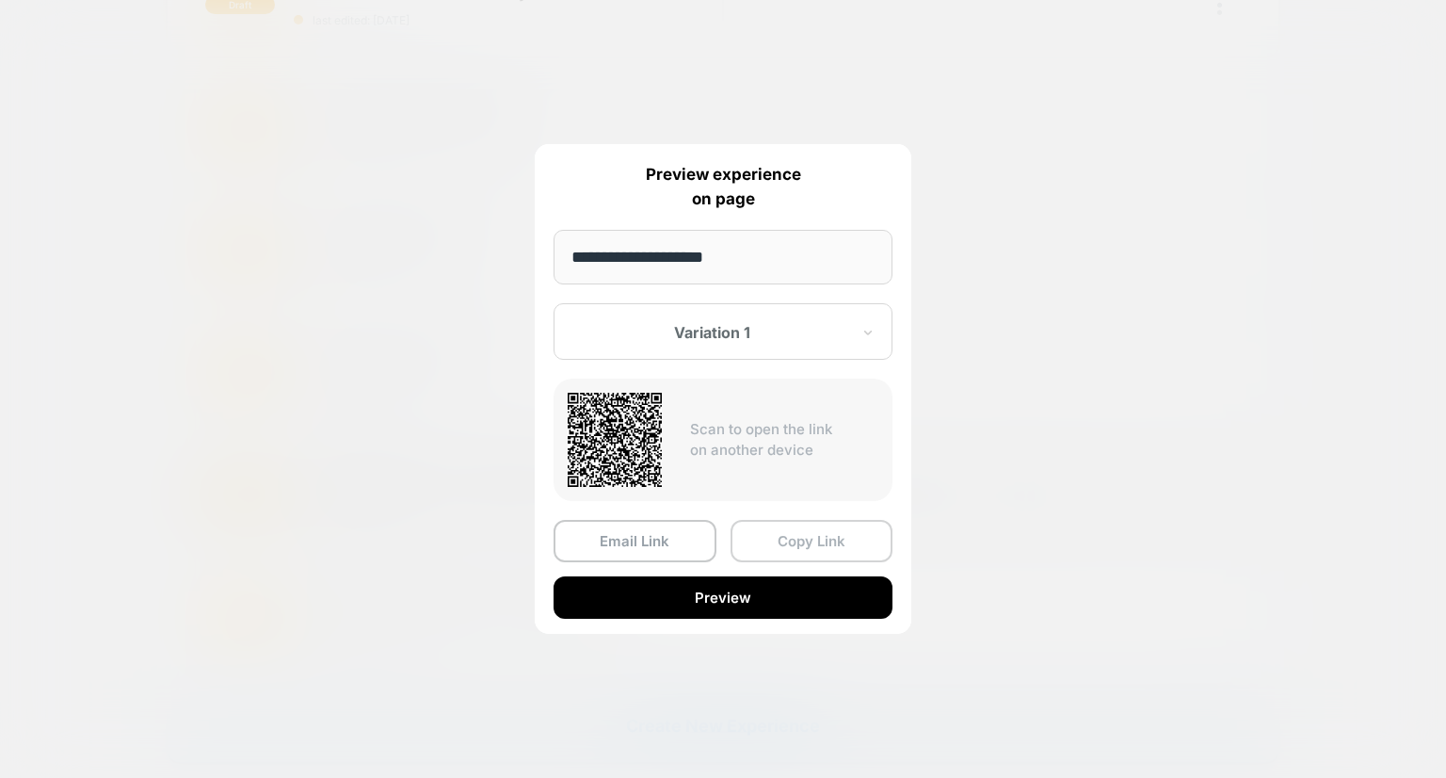
click at [798, 540] on button "Copy Link" at bounding box center [812, 541] width 163 height 42
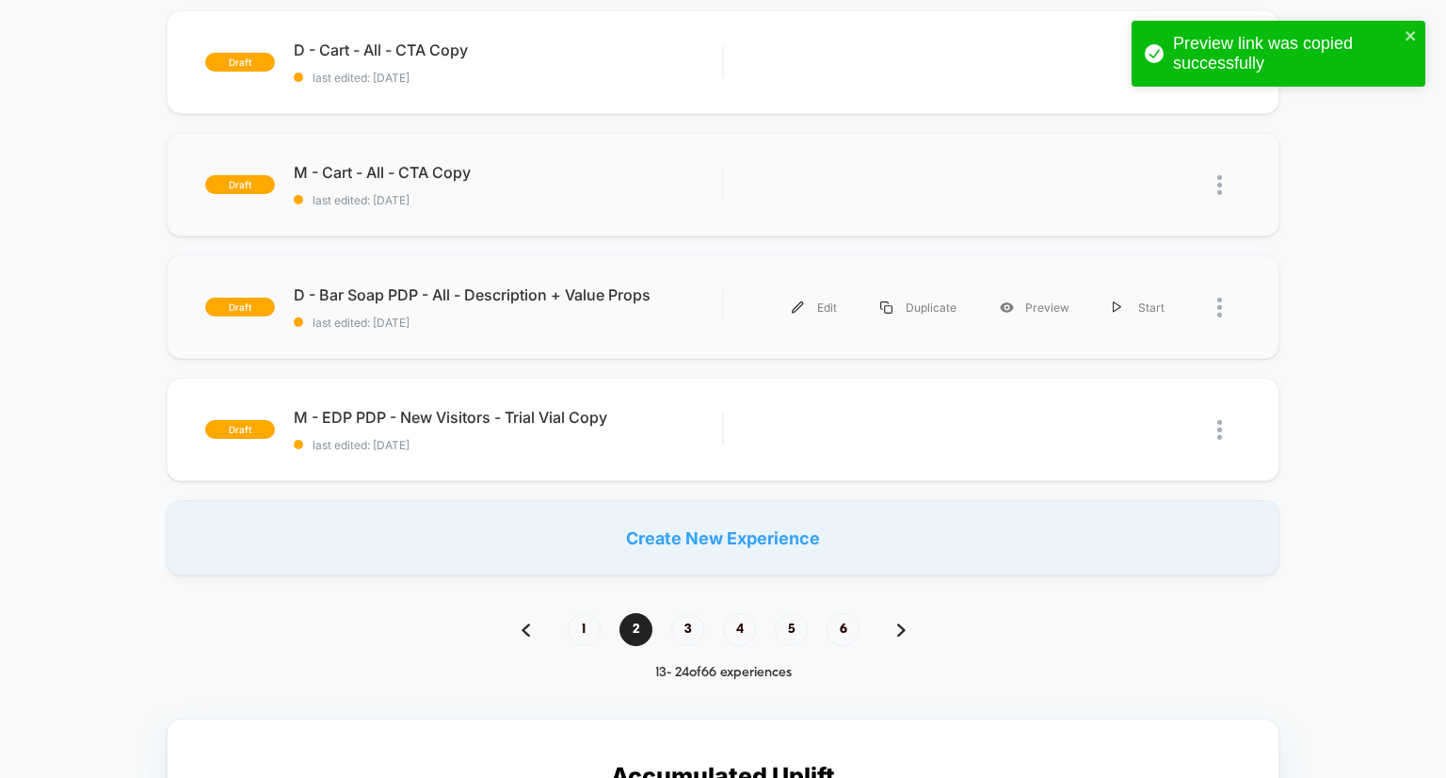
scroll to position [445, 0]
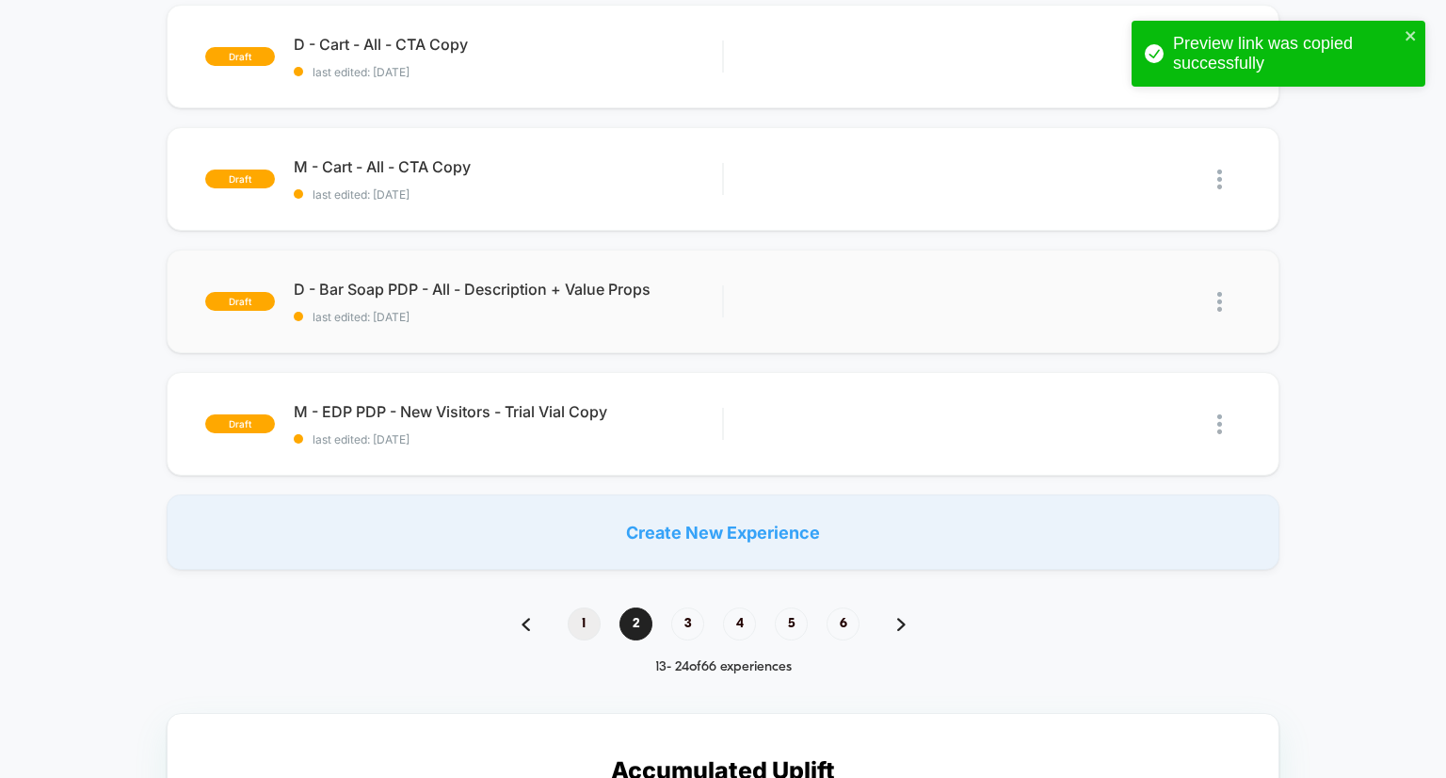
click at [593, 620] on span "1" at bounding box center [584, 623] width 33 height 33
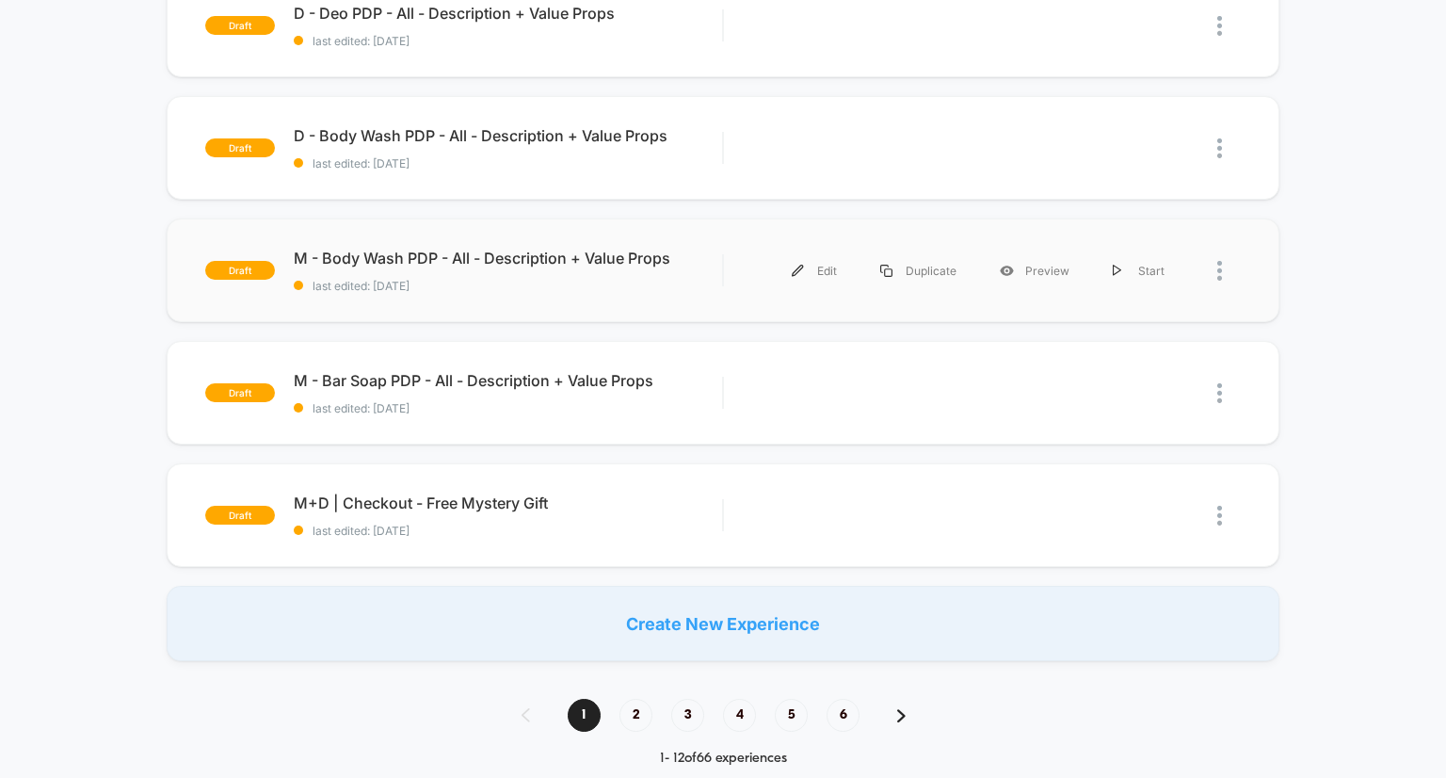
scroll to position [926, 0]
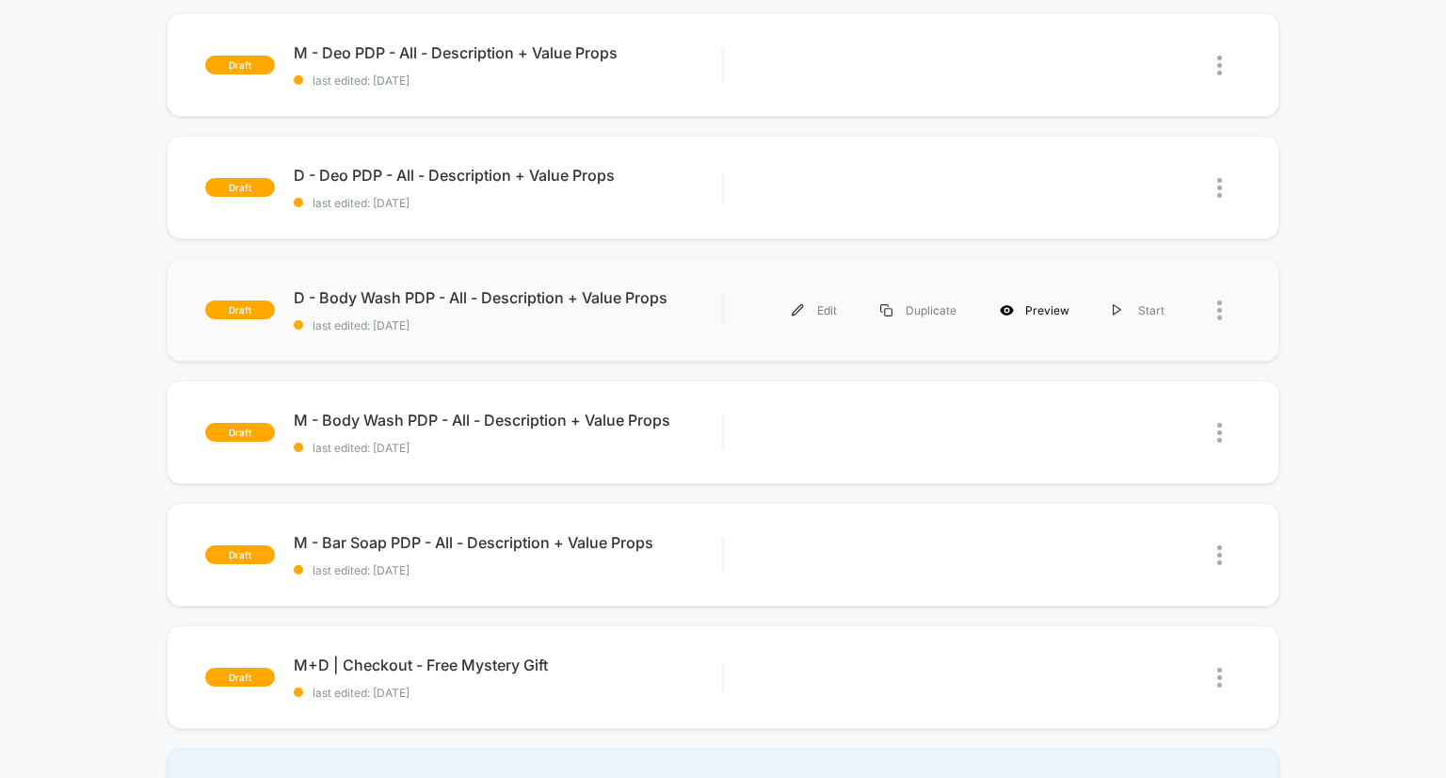
click at [1047, 306] on div "Preview" at bounding box center [1034, 310] width 113 height 42
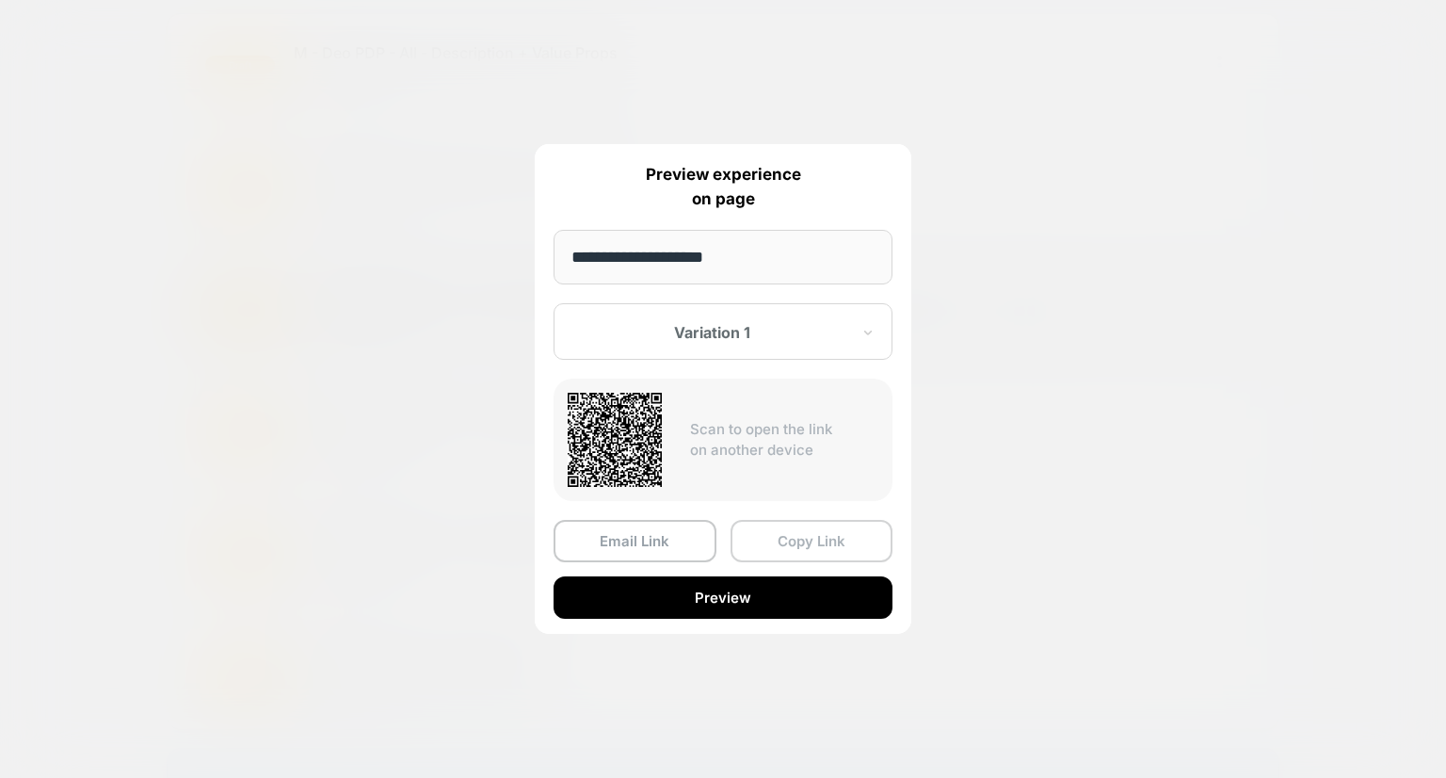
click at [800, 551] on button "Copy Link" at bounding box center [812, 541] width 163 height 42
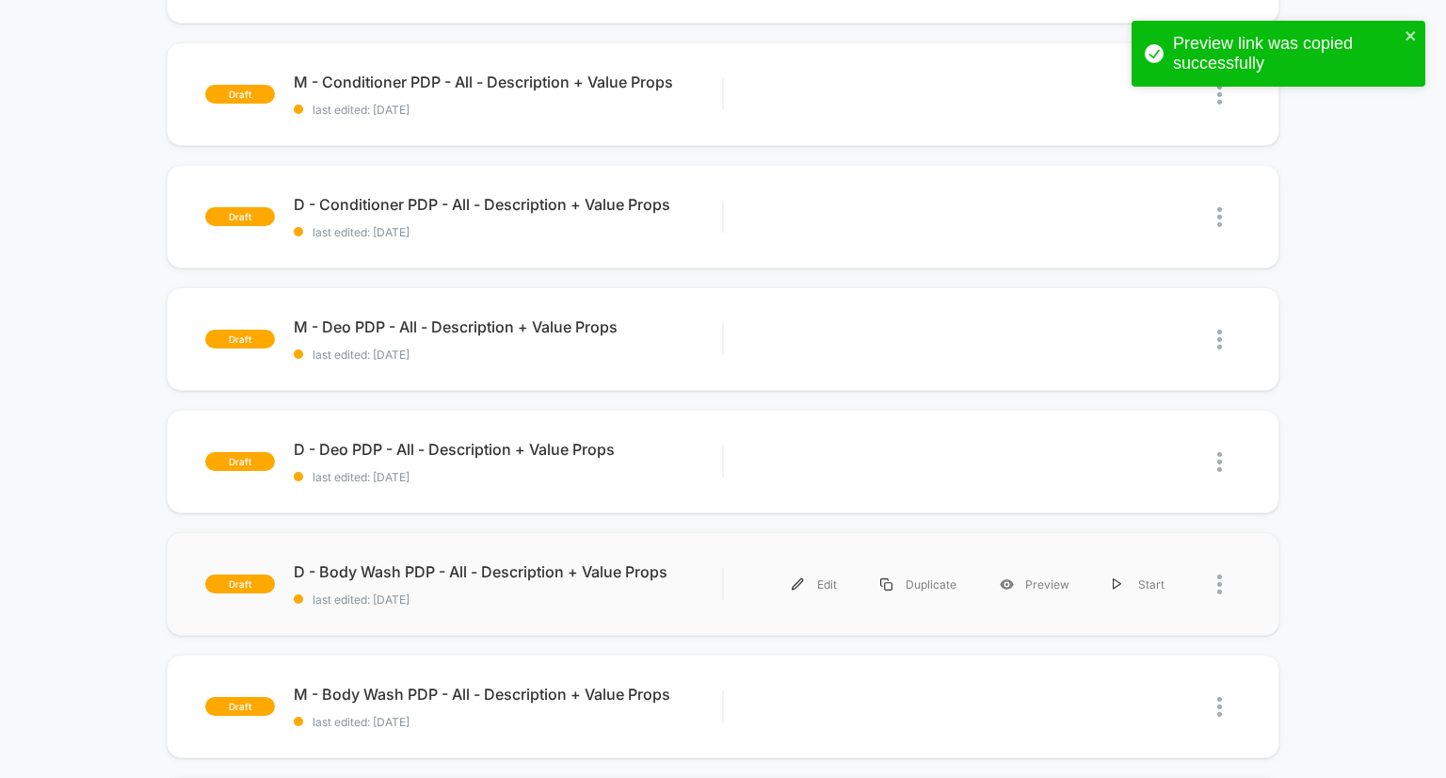
scroll to position [652, 0]
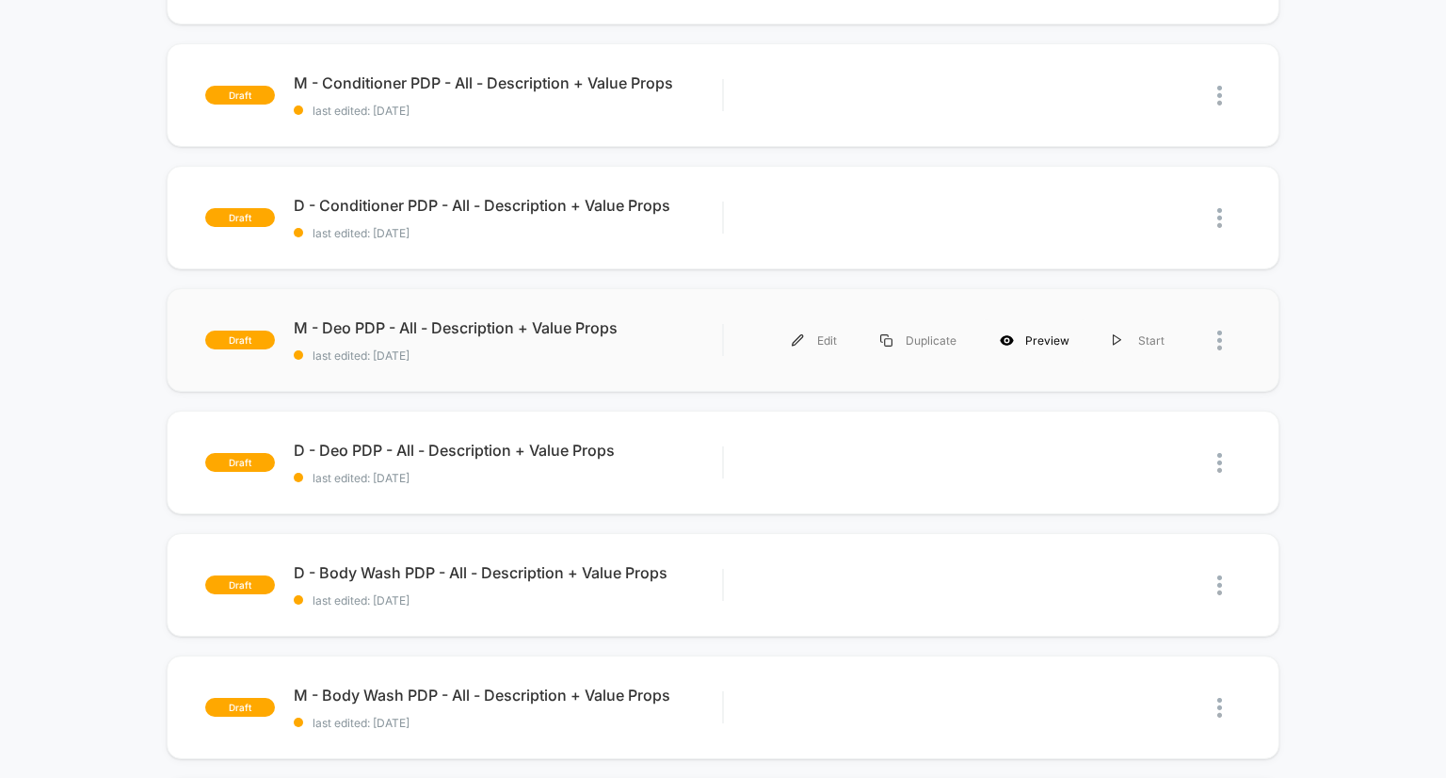
click at [1037, 336] on div "Preview" at bounding box center [1034, 340] width 113 height 42
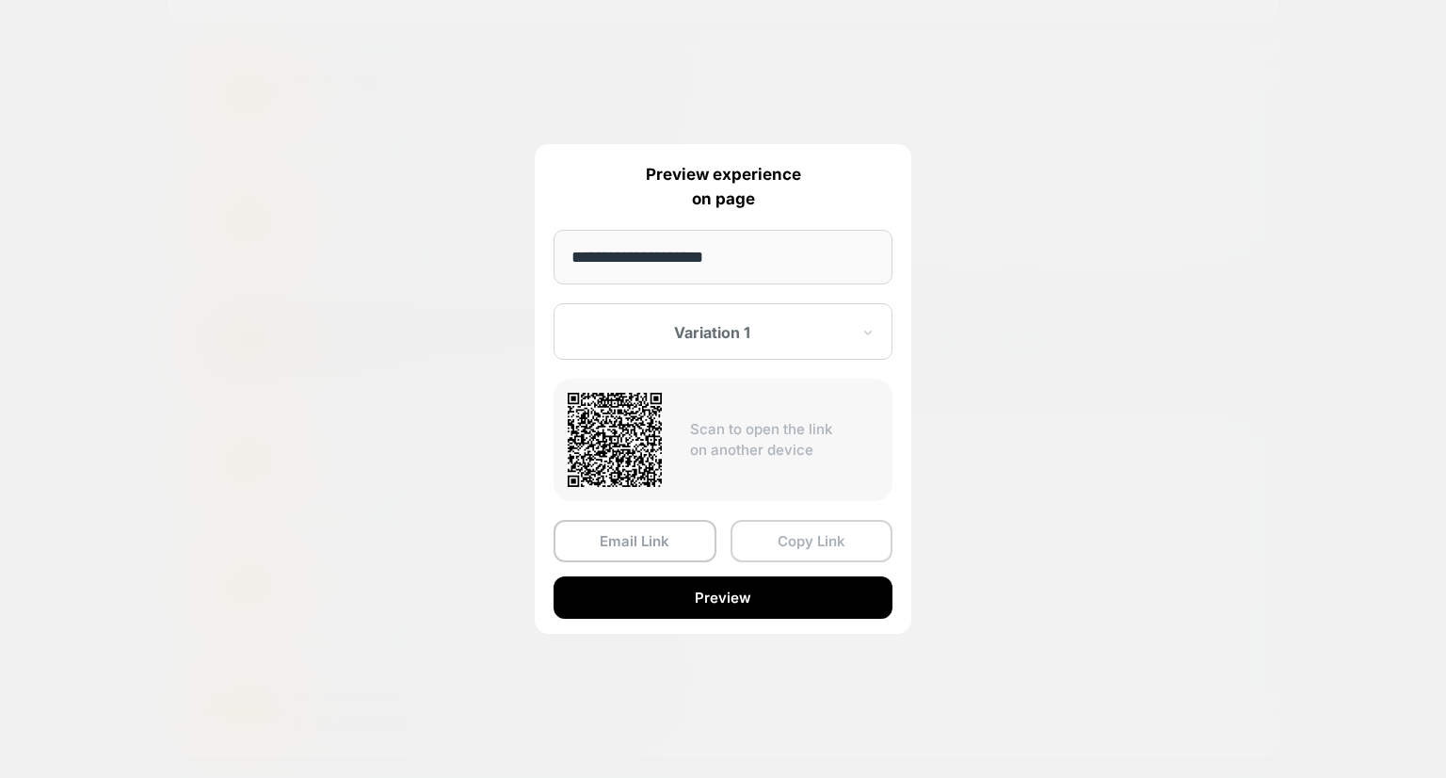
click at [793, 535] on button "Copy Link" at bounding box center [812, 541] width 163 height 42
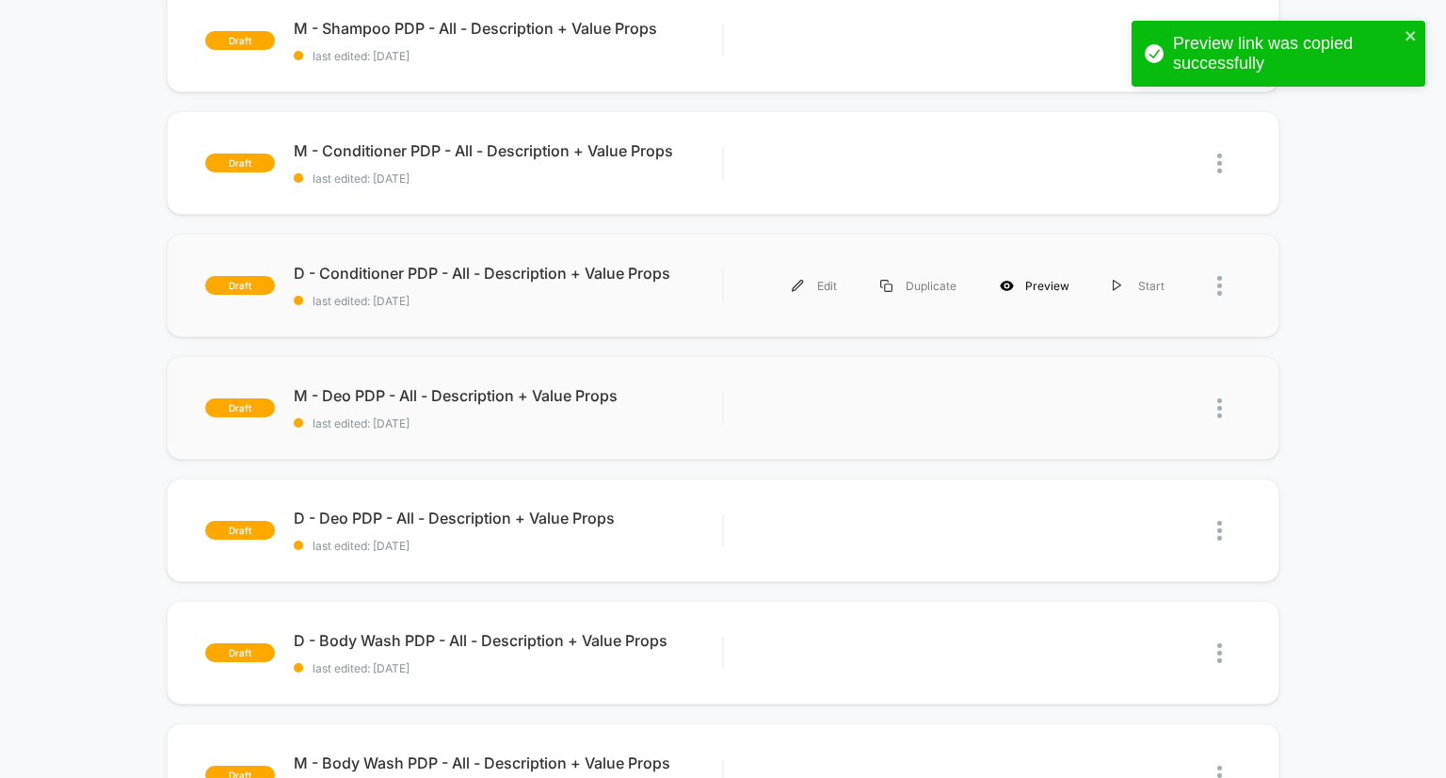
scroll to position [576, 0]
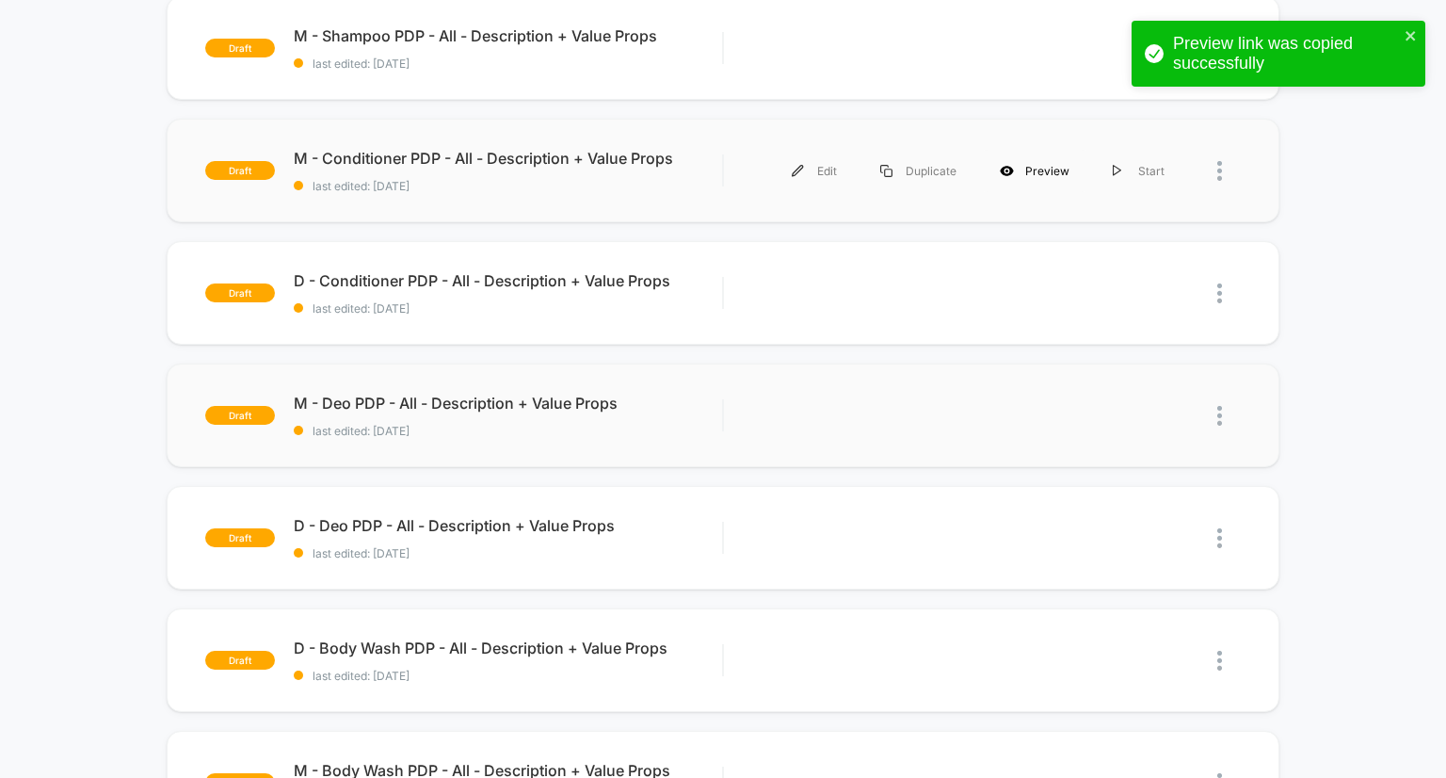
click at [1033, 162] on div "Preview" at bounding box center [1034, 171] width 113 height 42
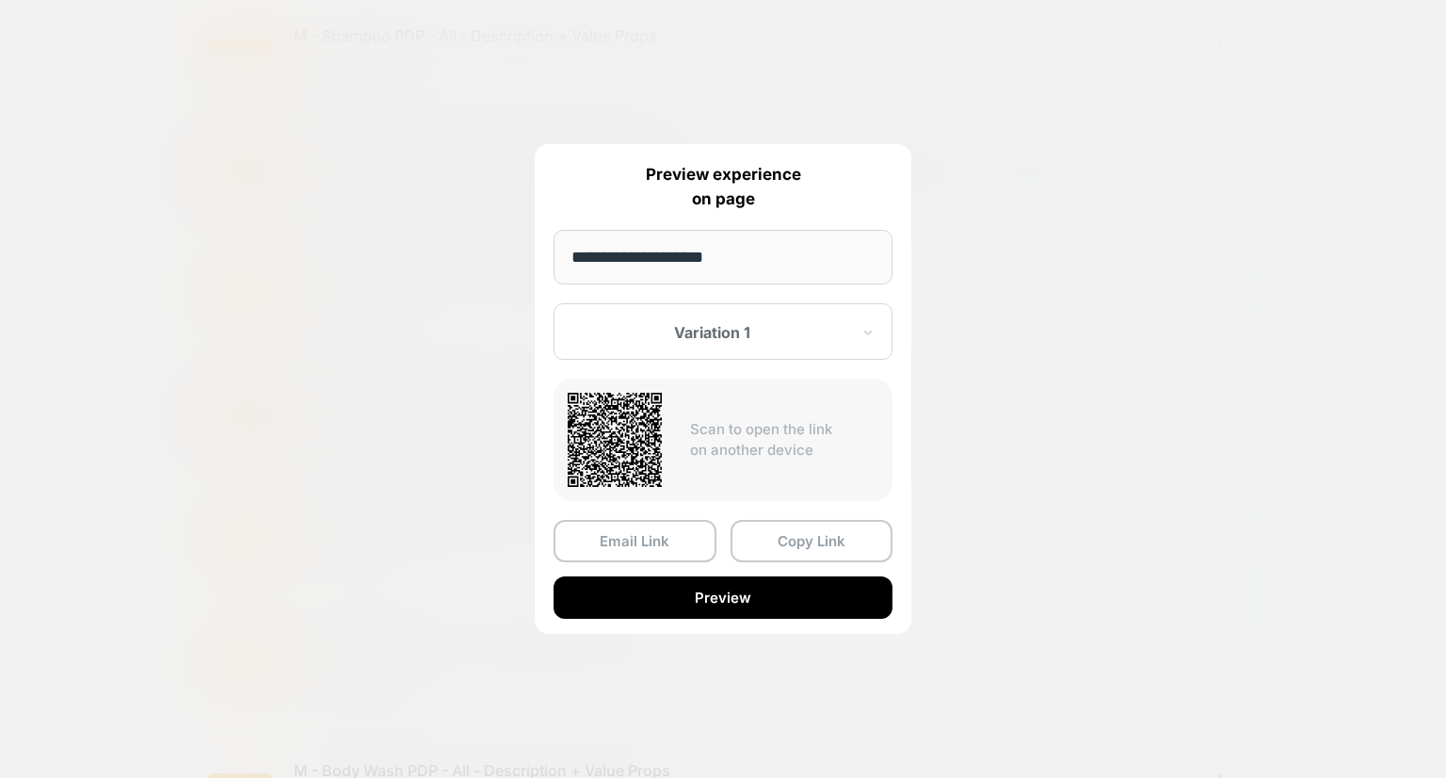
click at [1016, 415] on div at bounding box center [723, 389] width 1446 height 778
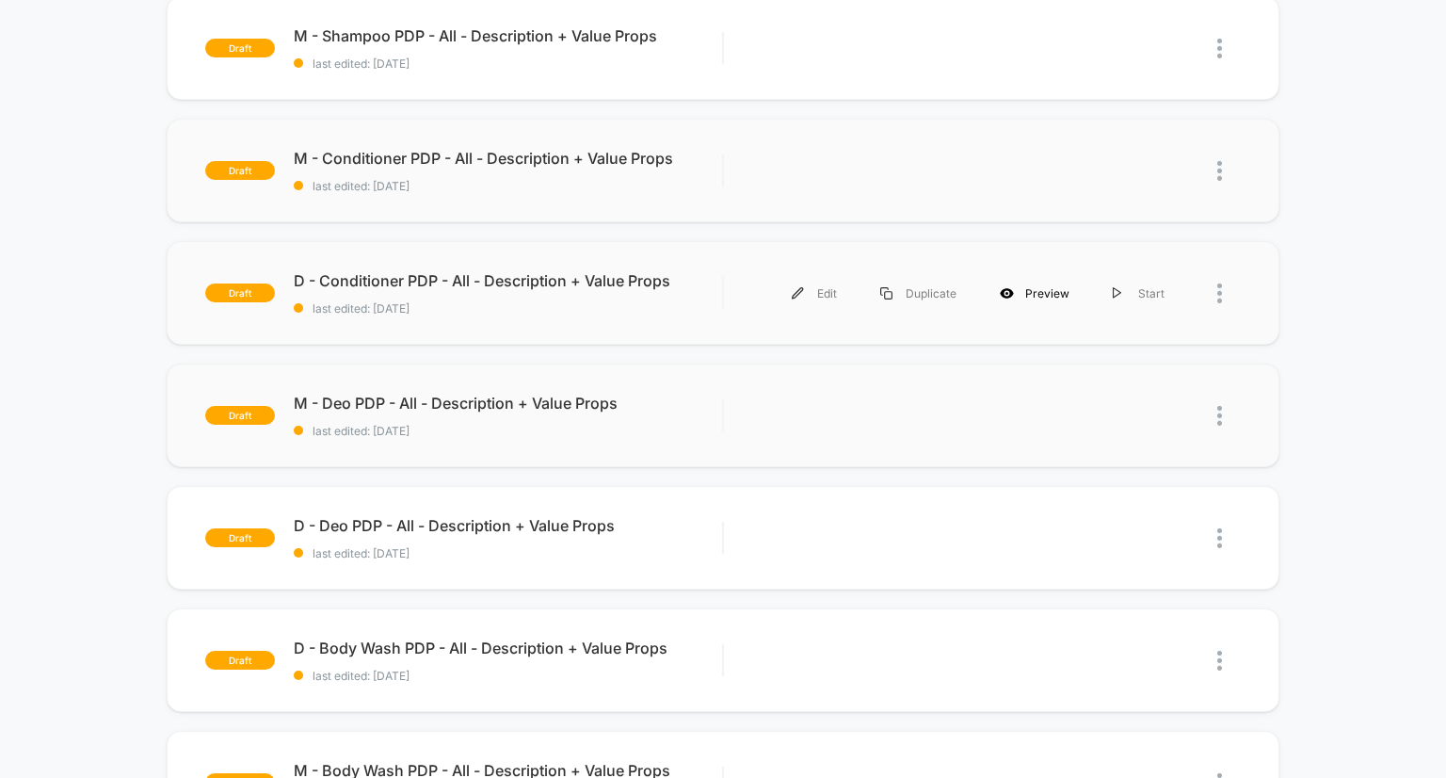
click at [1058, 298] on div "Preview" at bounding box center [1034, 293] width 113 height 42
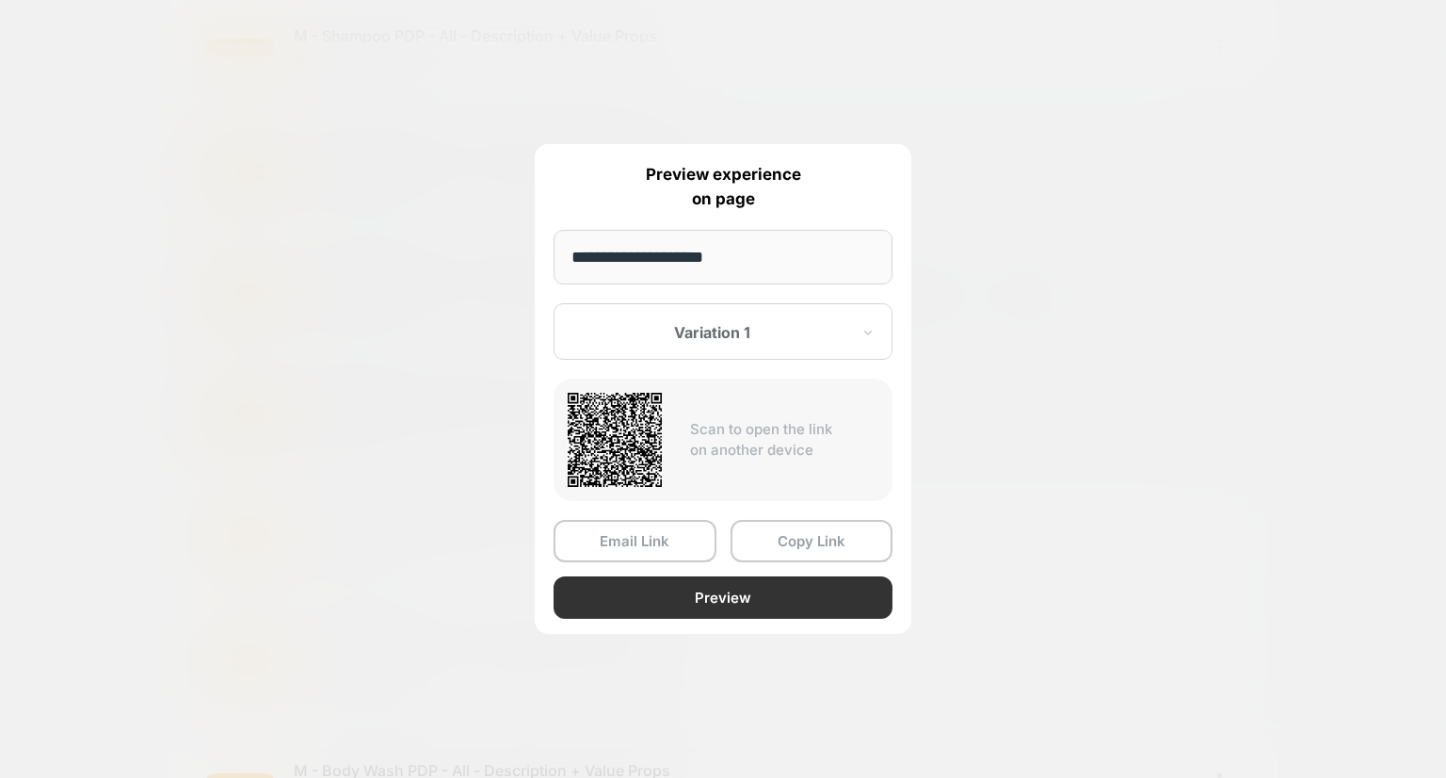
click at [758, 600] on button "Preview" at bounding box center [723, 597] width 339 height 42
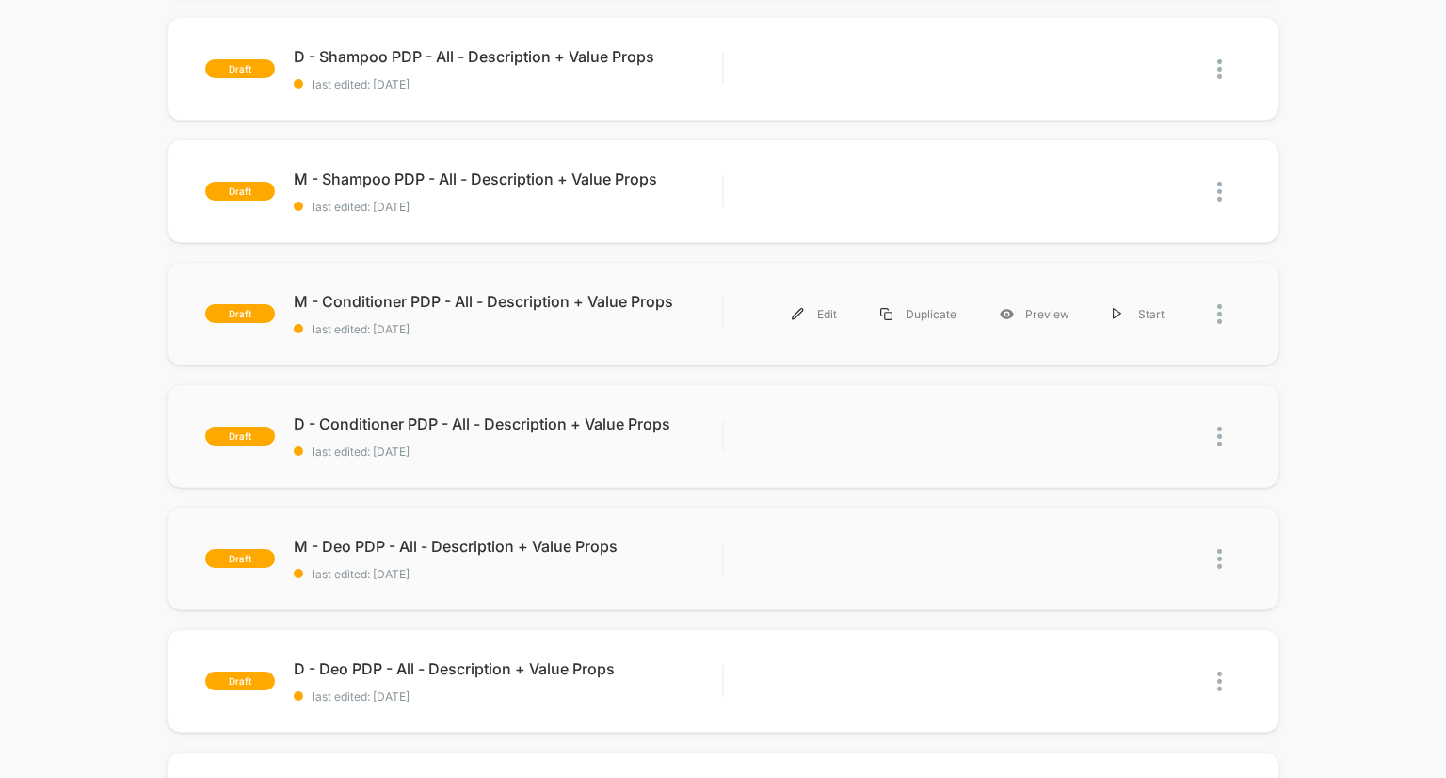
scroll to position [369, 0]
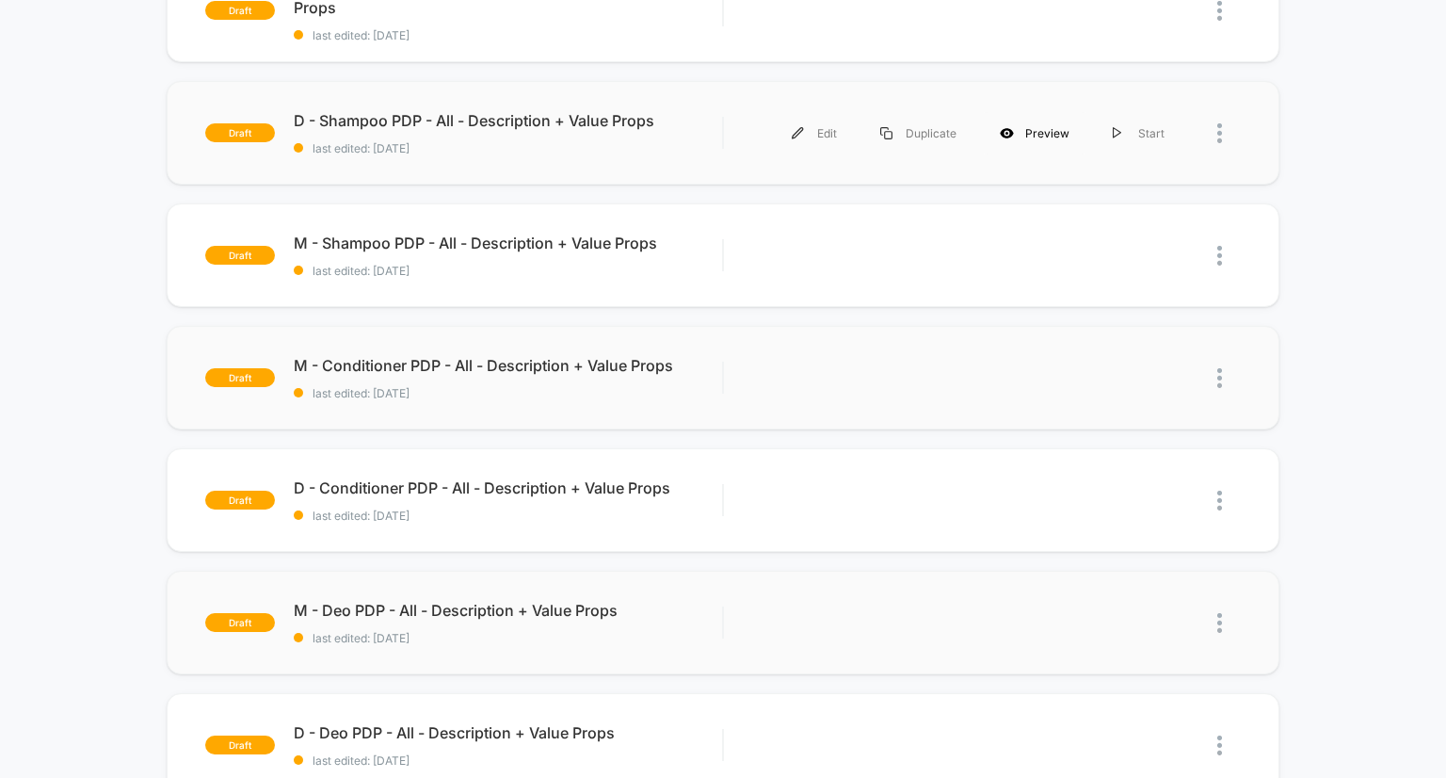
click at [1032, 125] on div "Preview" at bounding box center [1034, 133] width 113 height 42
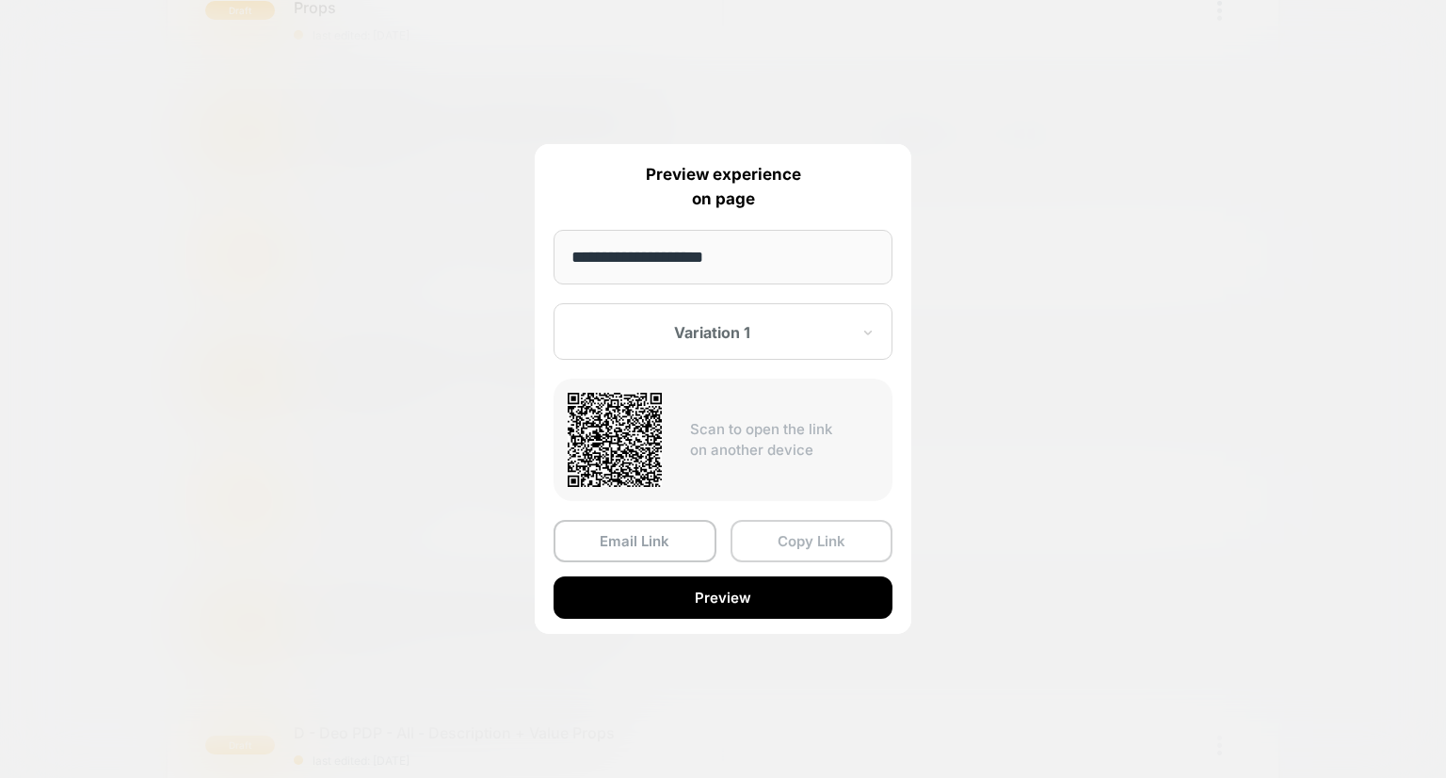
click at [796, 541] on button "Copy Link" at bounding box center [812, 541] width 163 height 42
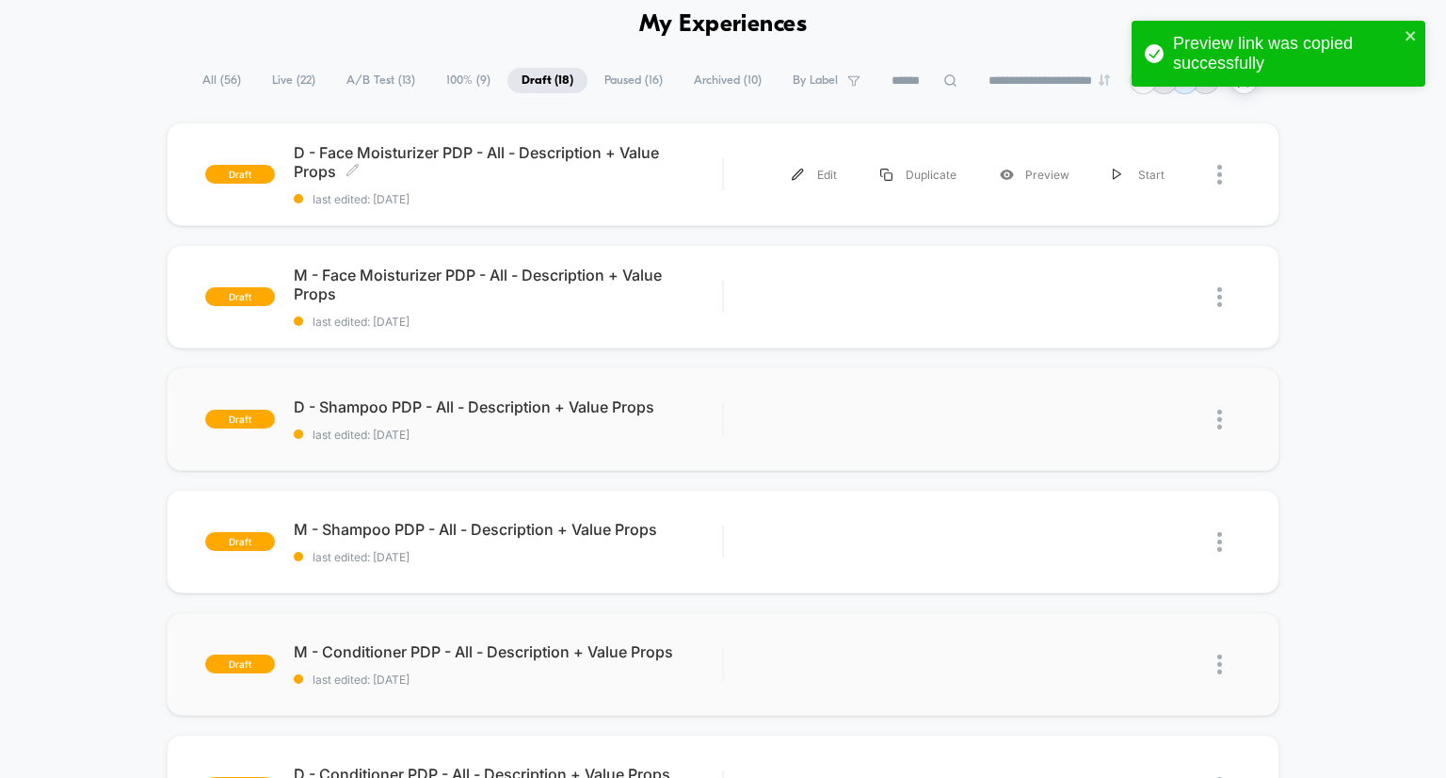
scroll to position [82, 0]
click at [1032, 178] on div "Preview" at bounding box center [1034, 175] width 113 height 42
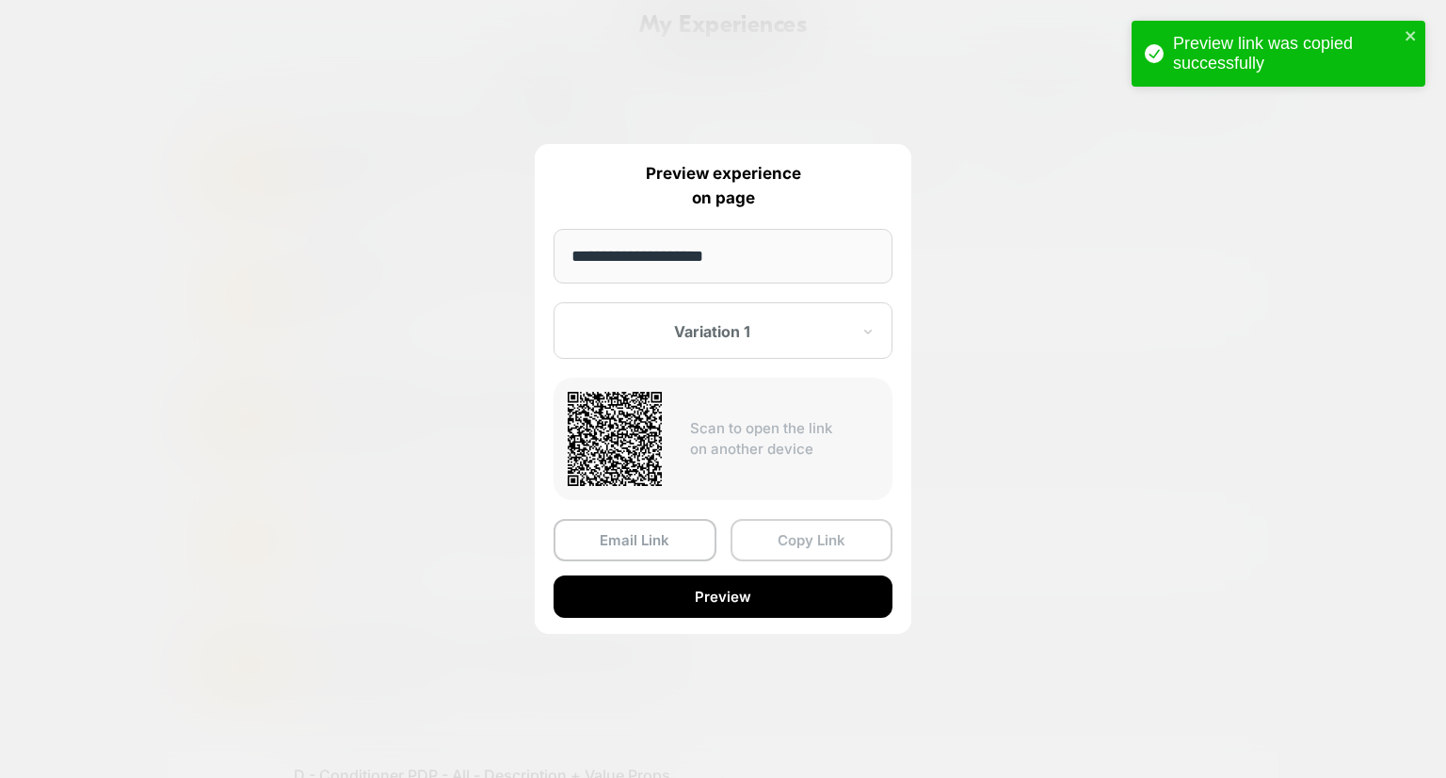
click at [821, 541] on button "Copy Link" at bounding box center [812, 540] width 163 height 42
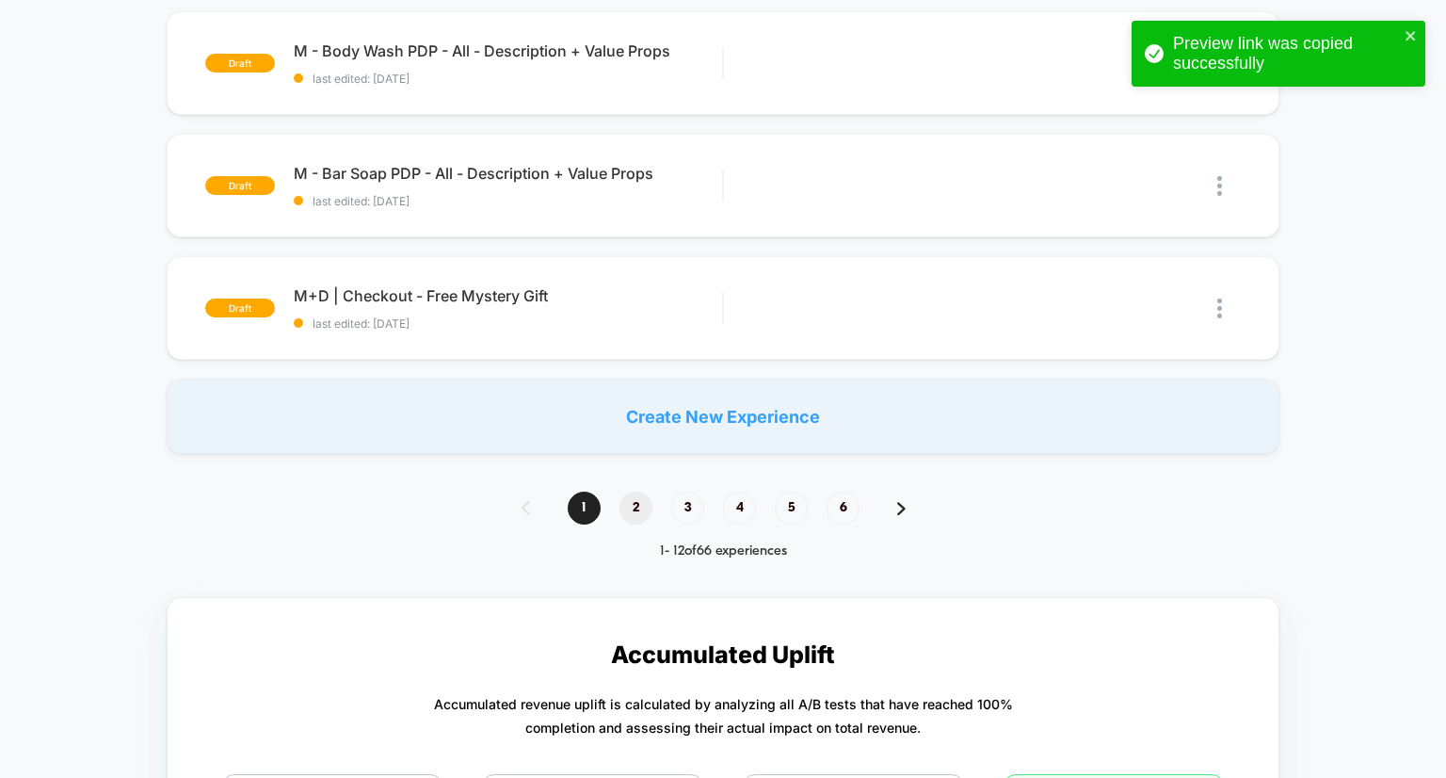
click at [642, 509] on span "2" at bounding box center [636, 507] width 33 height 33
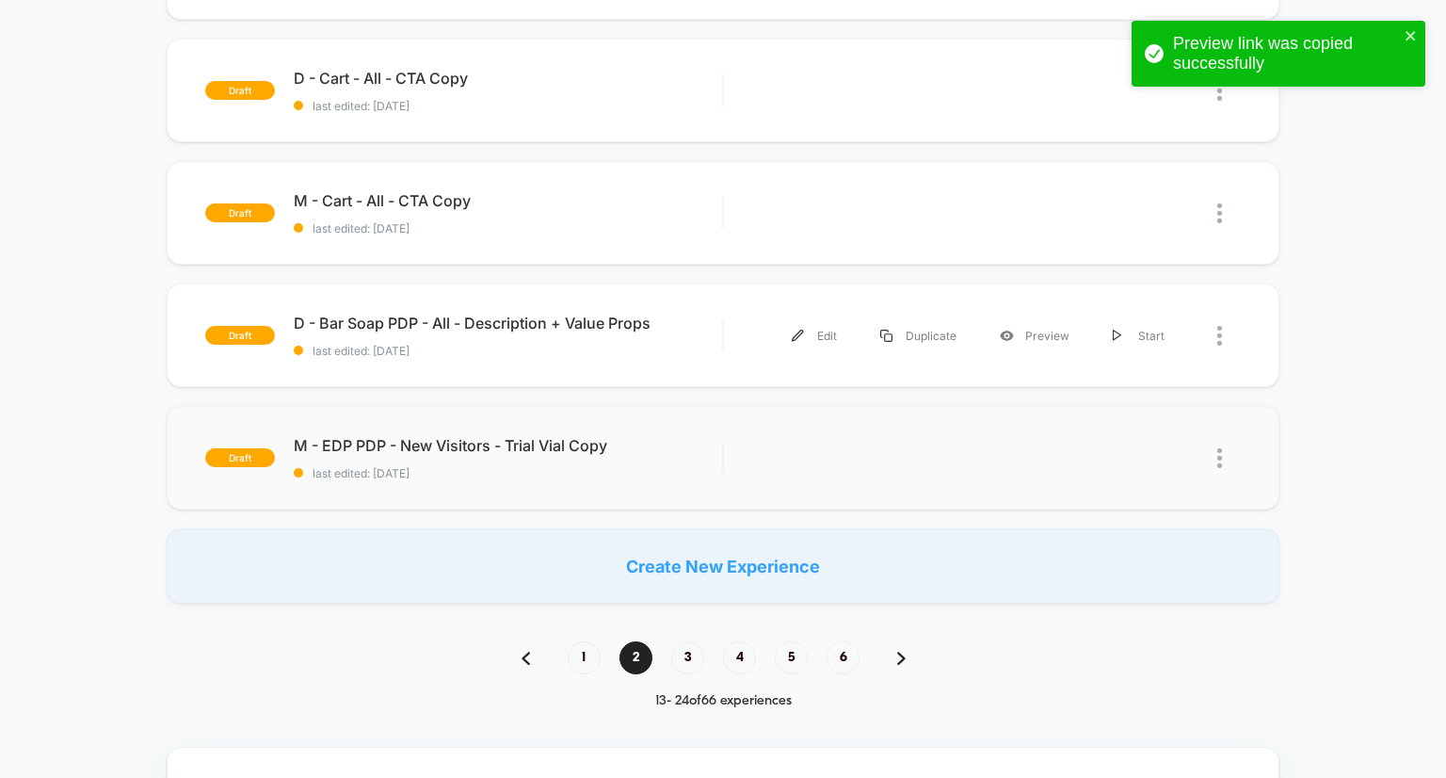
scroll to position [408, 0]
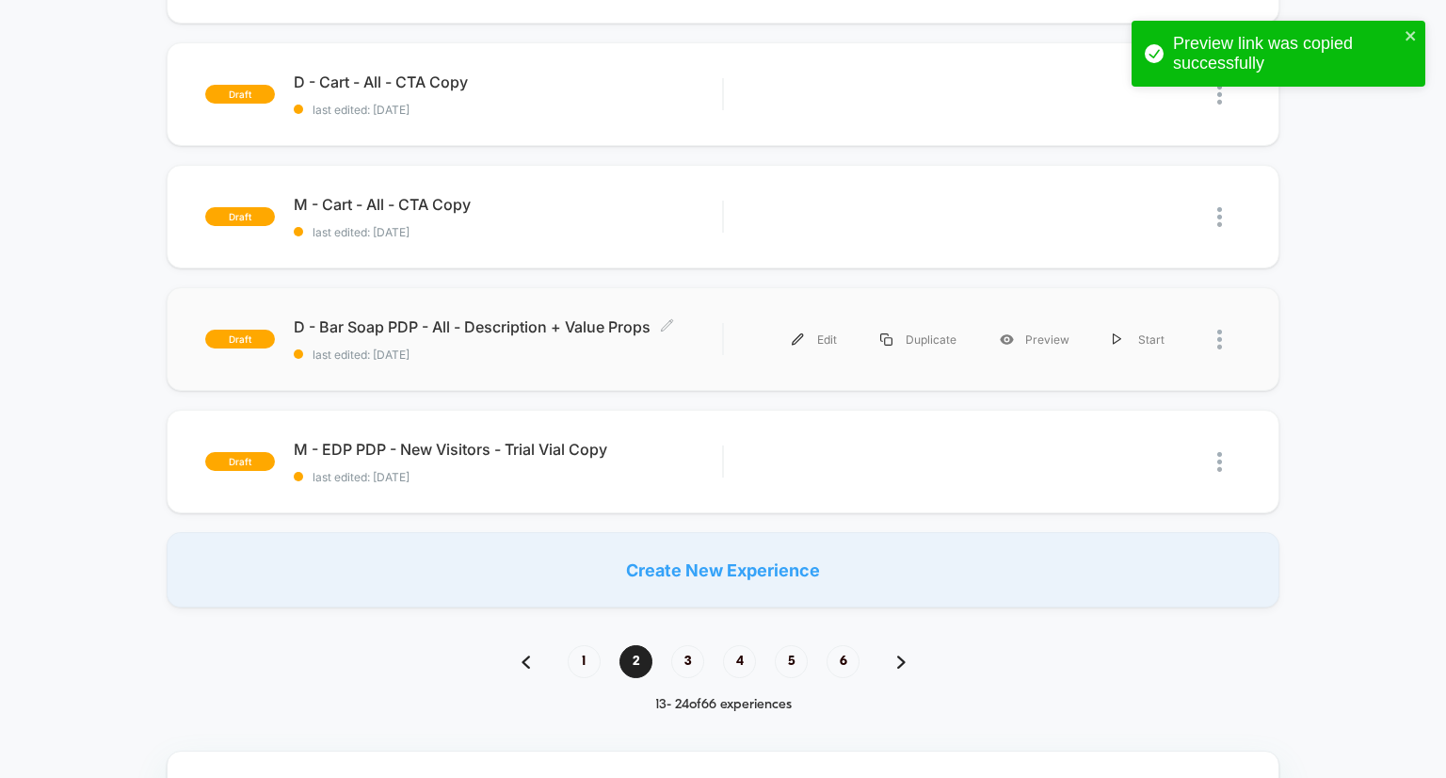
click at [640, 329] on span "D - Bar Soap PDP - All - Description + Value Props Click to edit experience det…" at bounding box center [508, 326] width 429 height 19
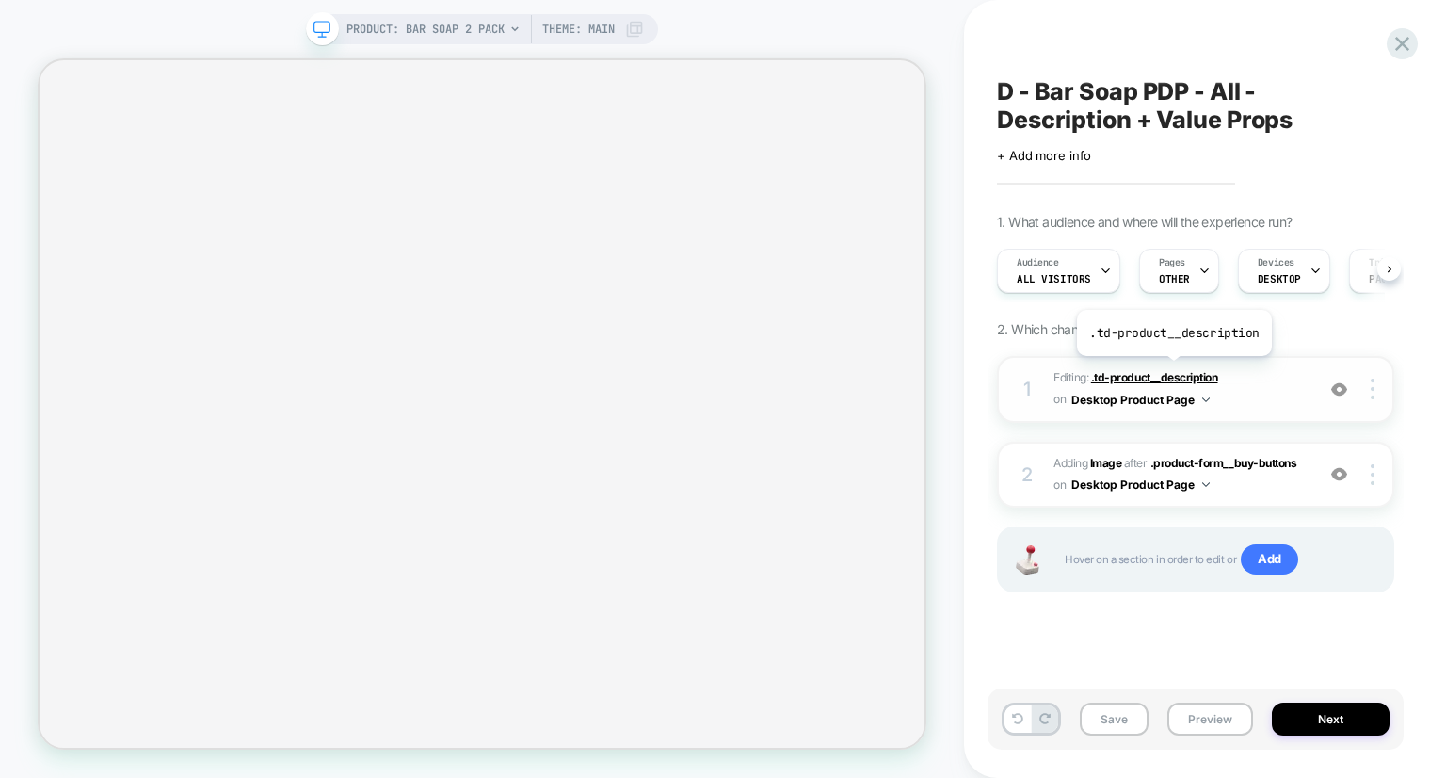
click at [1172, 370] on span ".td-product__description" at bounding box center [1154, 377] width 127 height 14
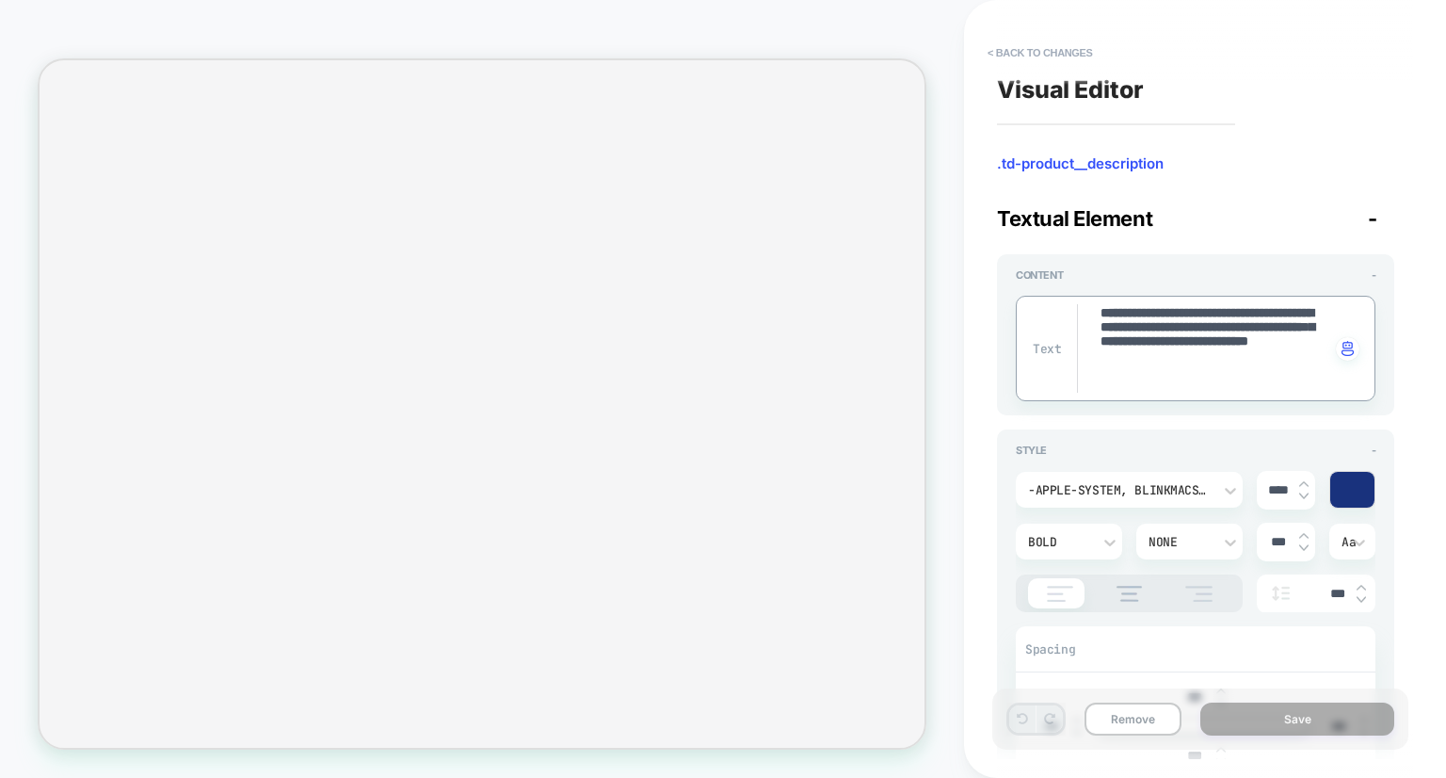
click at [1077, 540] on div "Bold" at bounding box center [1059, 542] width 63 height 16
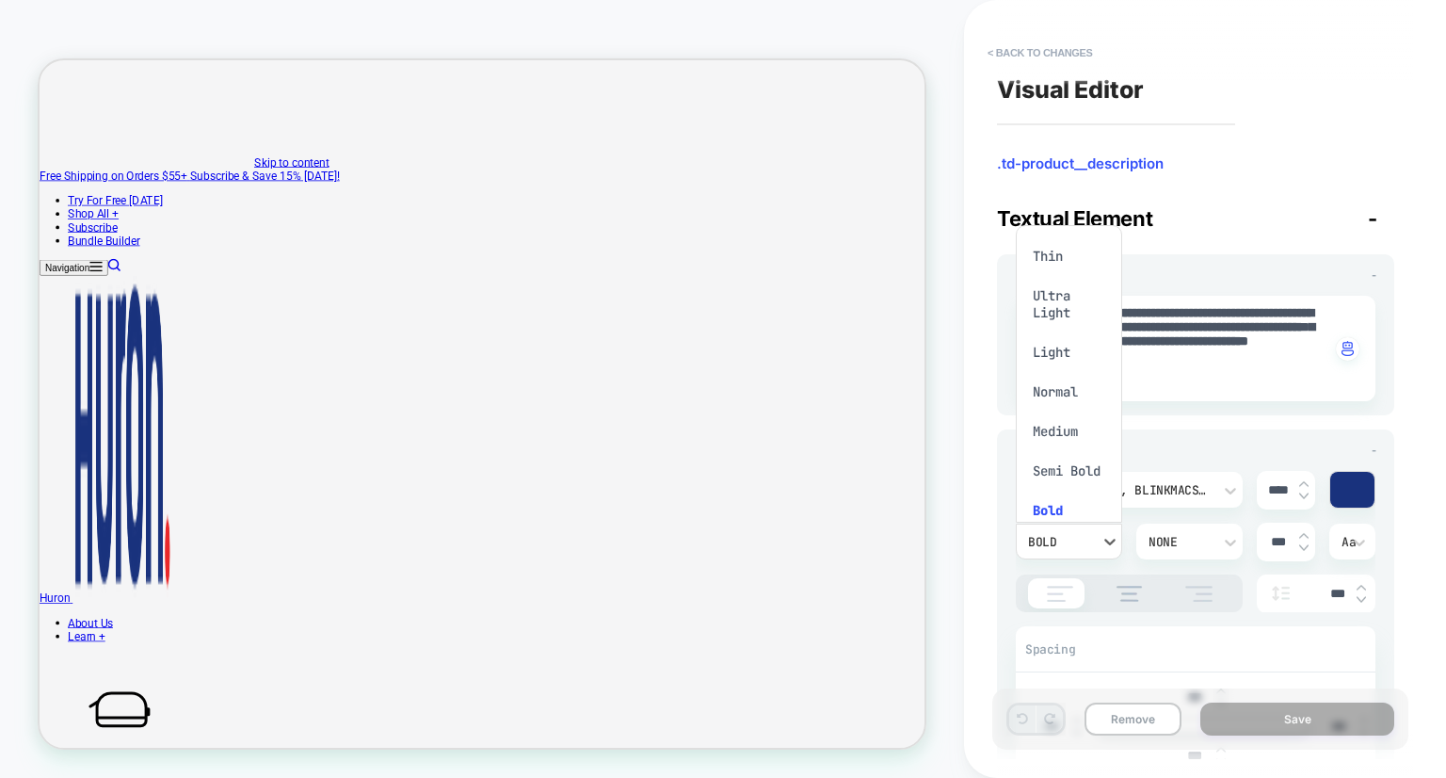
scroll to position [30, 0]
click at [1073, 371] on div "Normal" at bounding box center [1068, 362] width 91 height 40
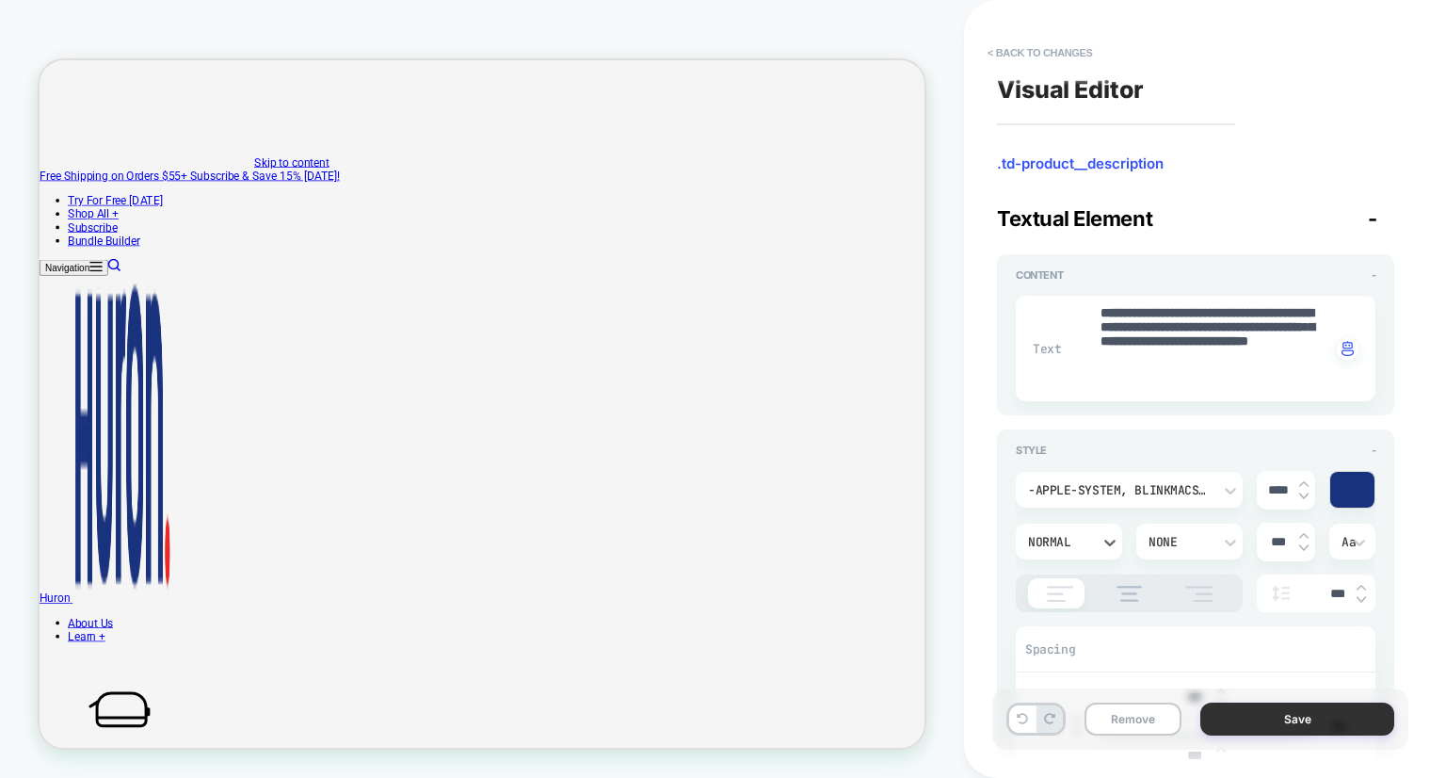
click at [1239, 720] on button "Save" at bounding box center [1297, 718] width 194 height 33
type textarea "*"
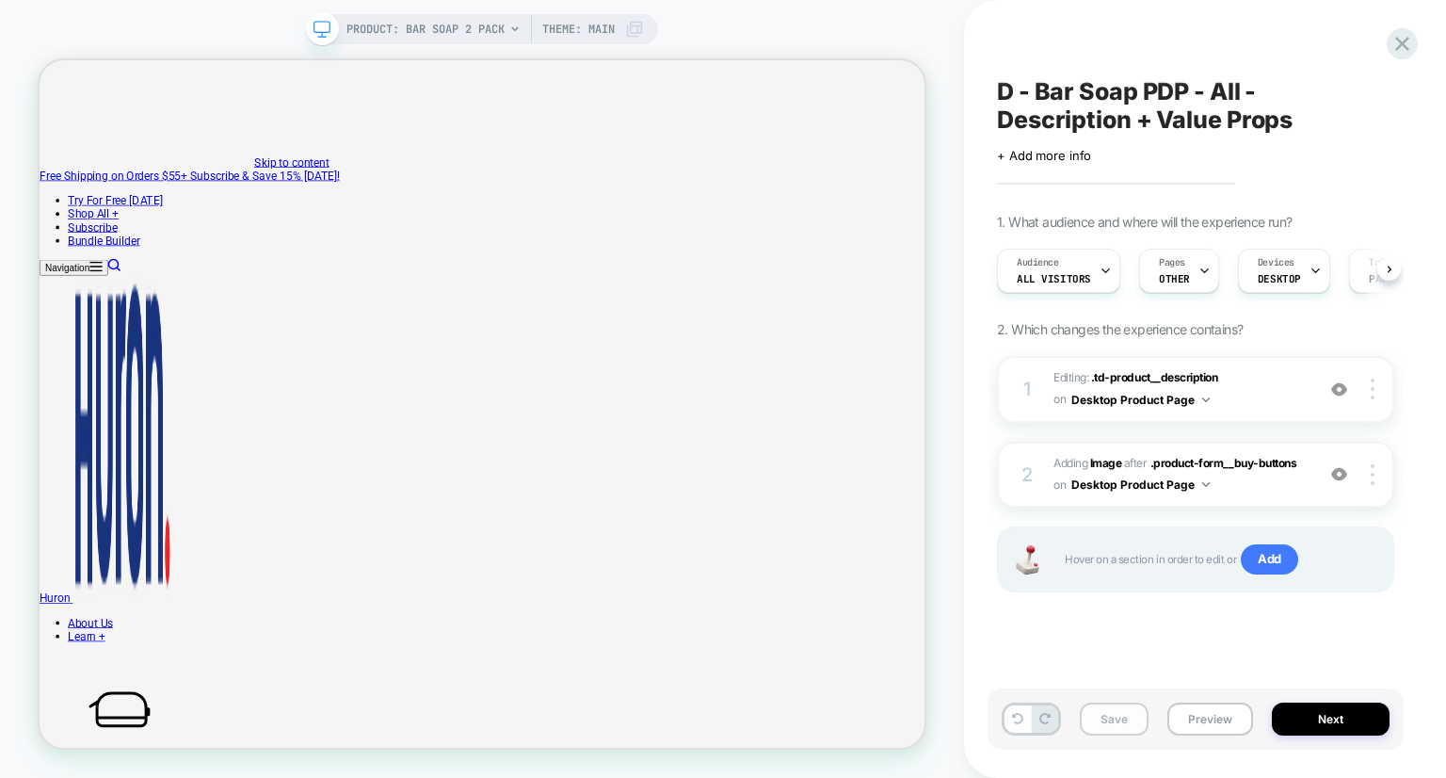
scroll to position [0, 0]
click at [1103, 713] on button "Save" at bounding box center [1114, 718] width 69 height 33
click at [1405, 43] on icon at bounding box center [1402, 43] width 25 height 25
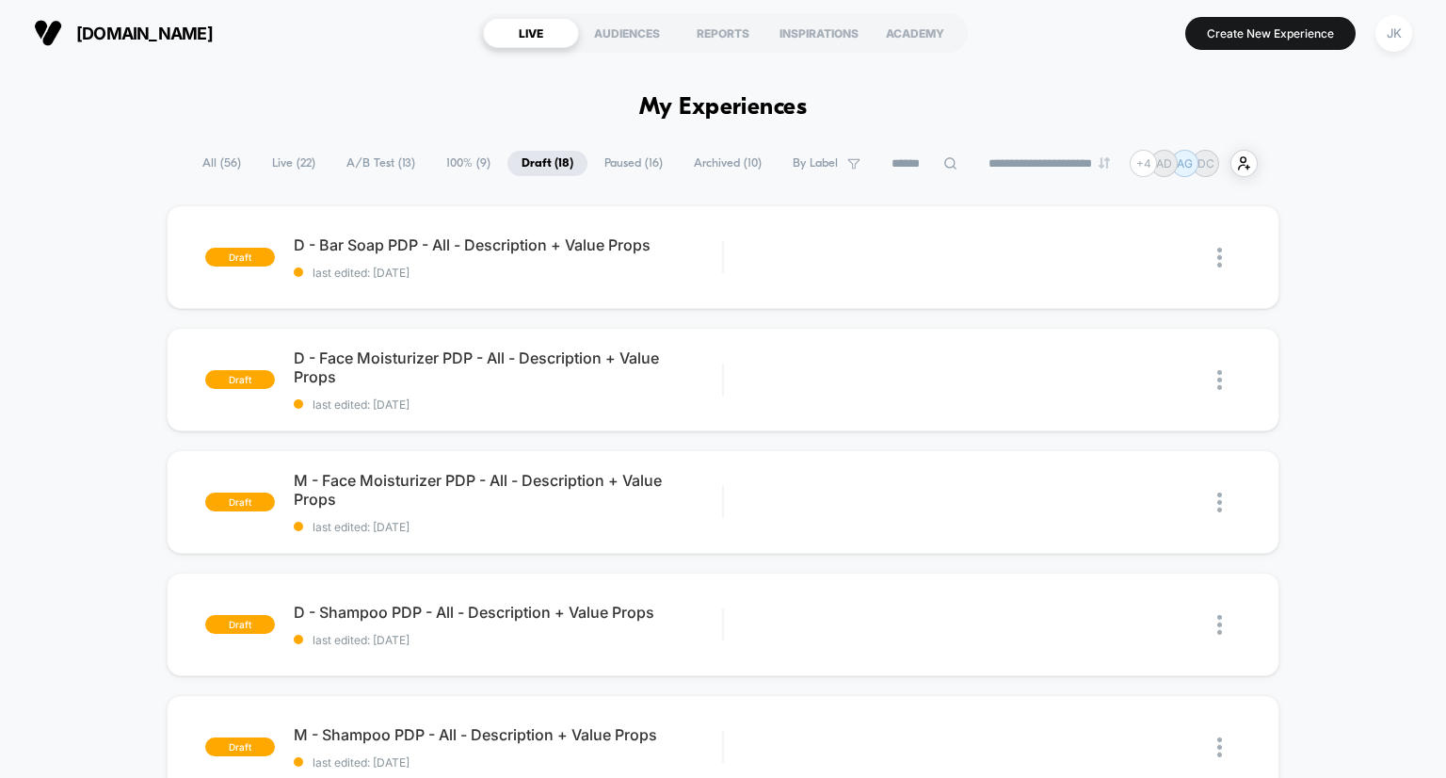
click at [457, 163] on span "100% ( 9 )" at bounding box center [468, 163] width 72 height 25
